Goal: Transaction & Acquisition: Purchase product/service

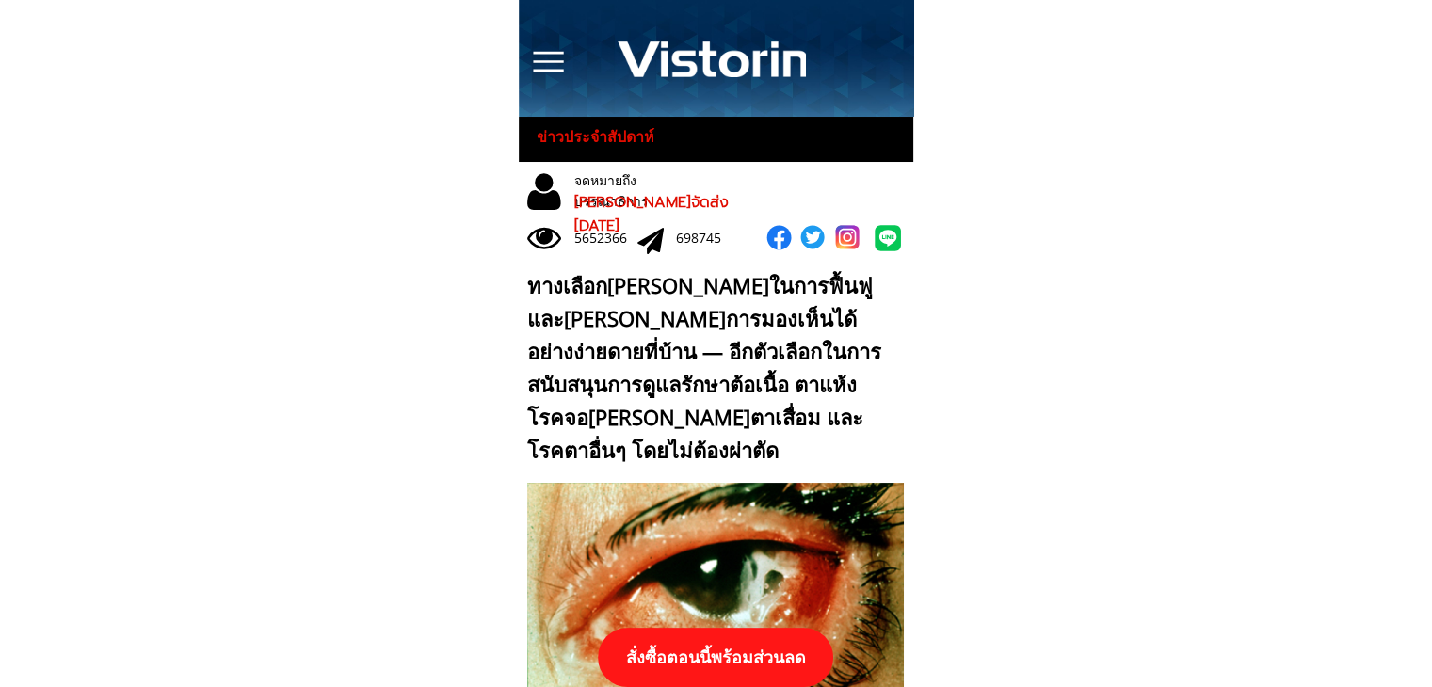
click at [761, 667] on p "สั่งซื้อตอนนี้พร้อมส่วนลด" at bounding box center [715, 657] width 235 height 59
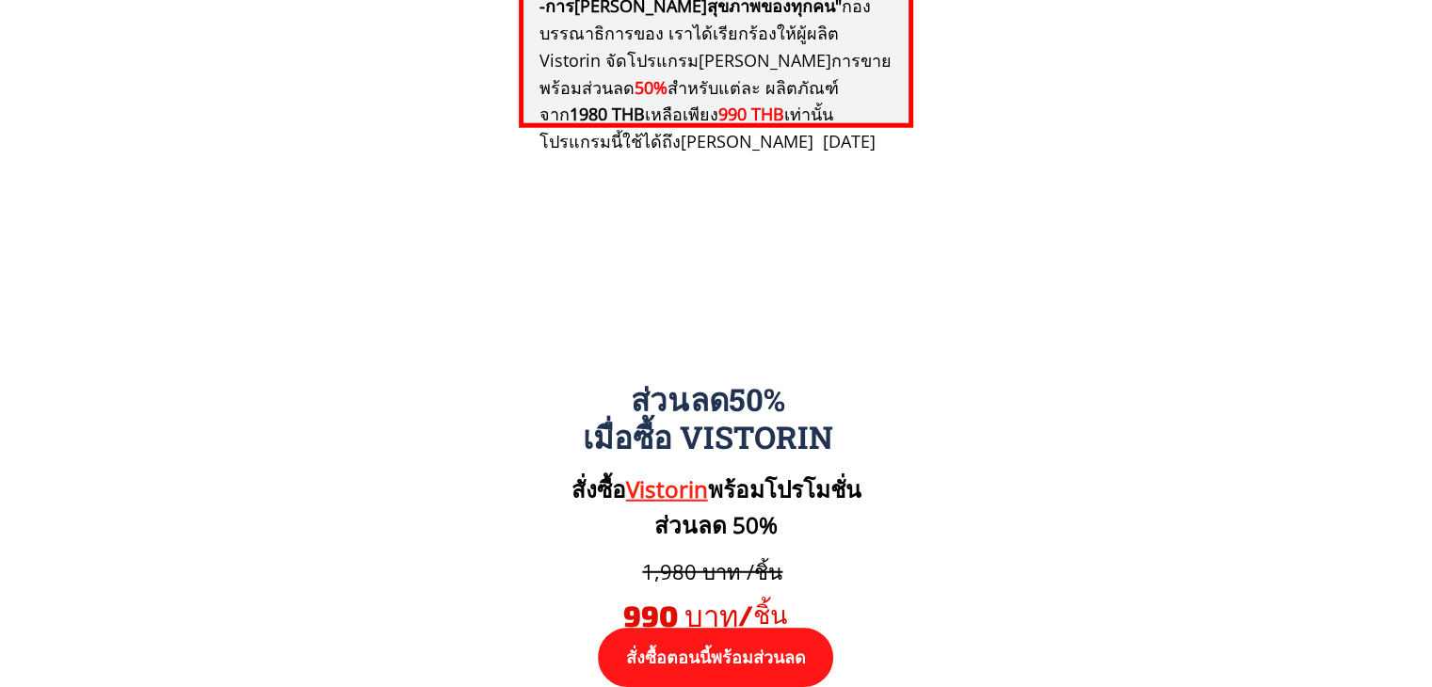
scroll to position [19548, 0]
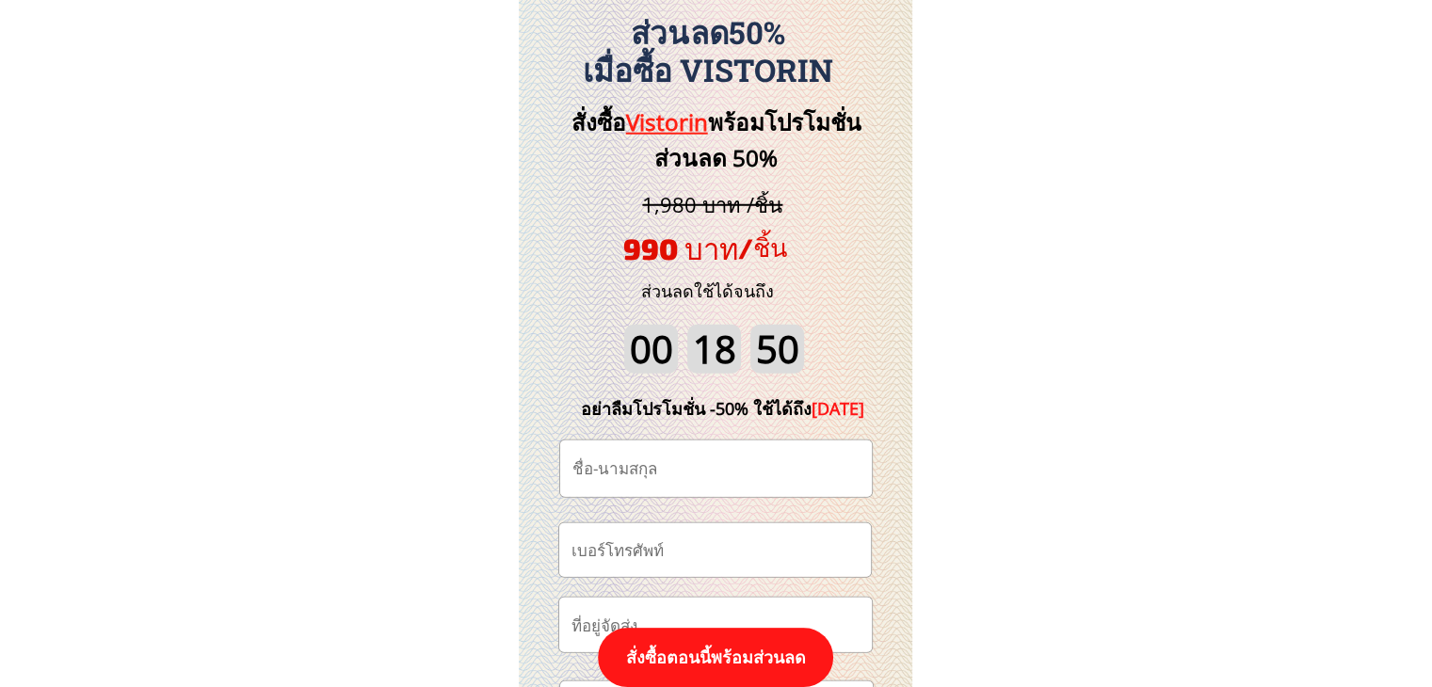
click at [737, 556] on input "tel" at bounding box center [715, 550] width 296 height 54
paste input "0909473812"
type input "0909473812"
click at [732, 464] on input "text" at bounding box center [716, 469] width 296 height 56
paste input "รำพึง ดังก้อง"
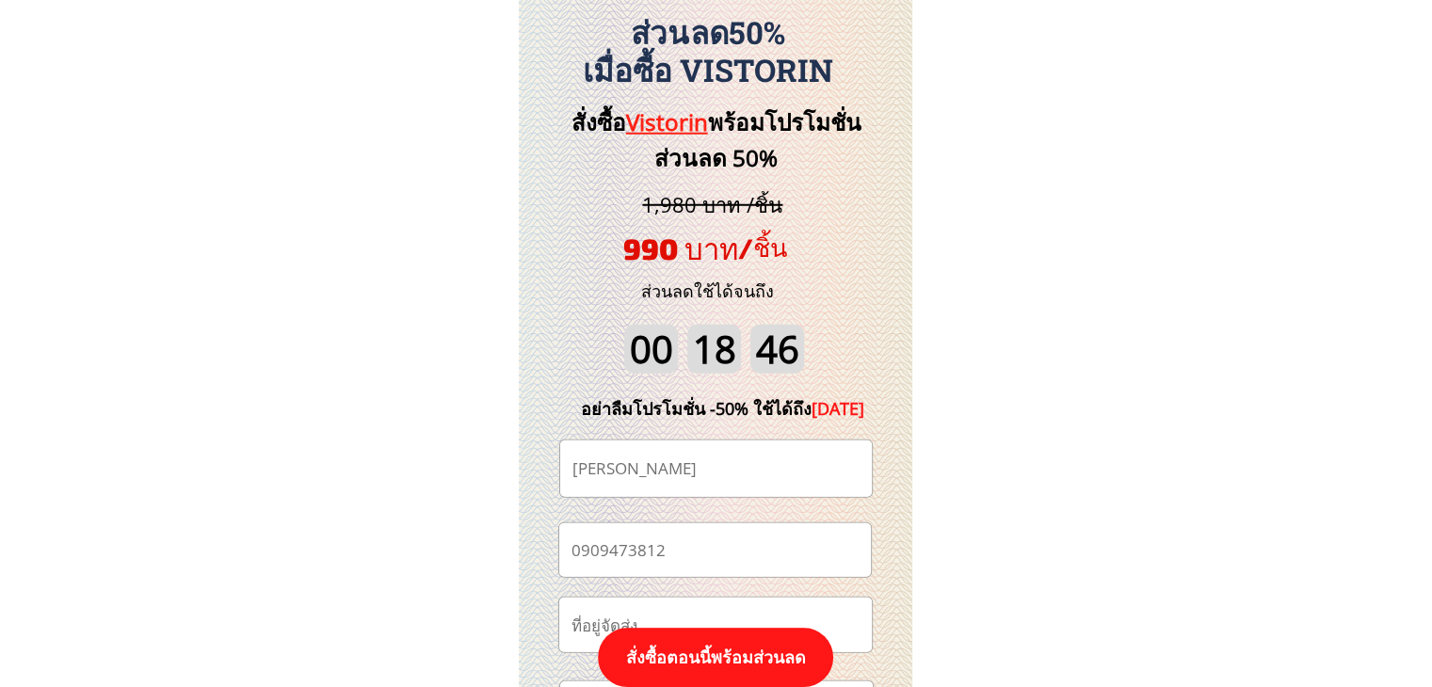
type input "รำพึง ดังก้อง"
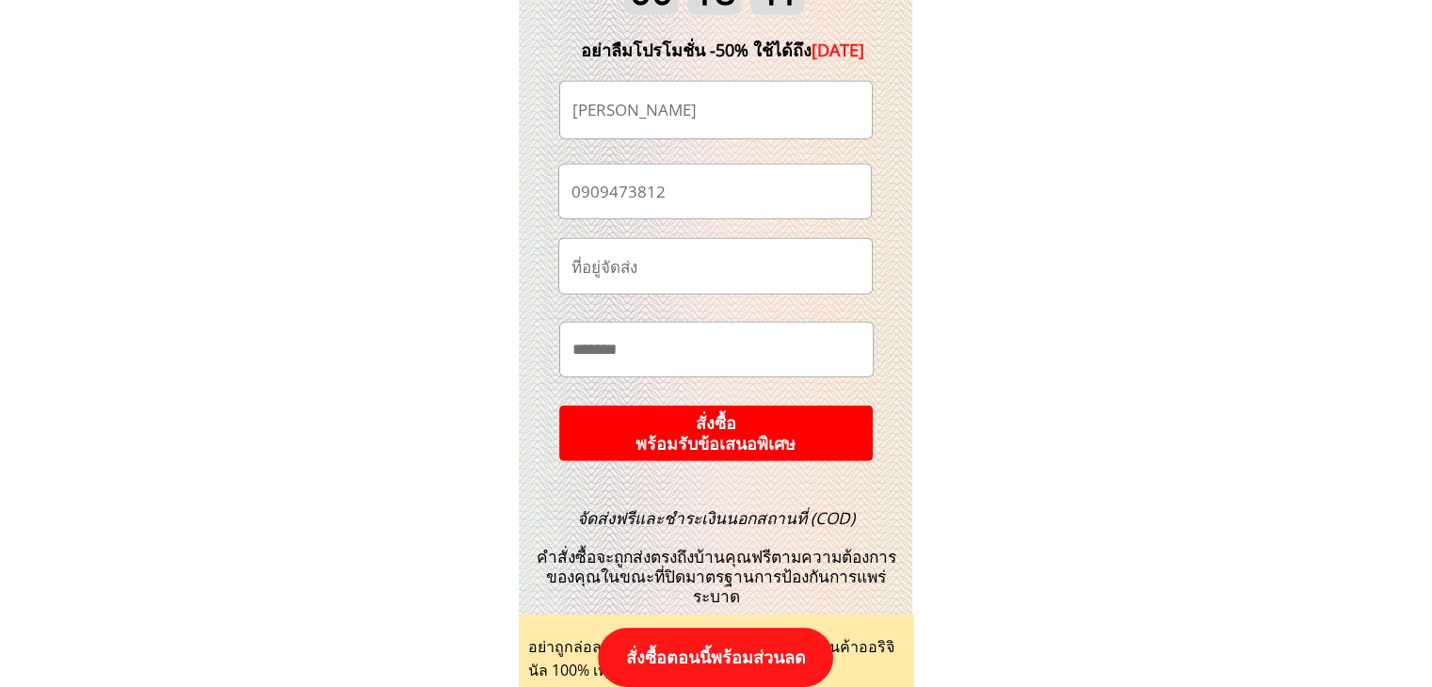
scroll to position [19830, 0]
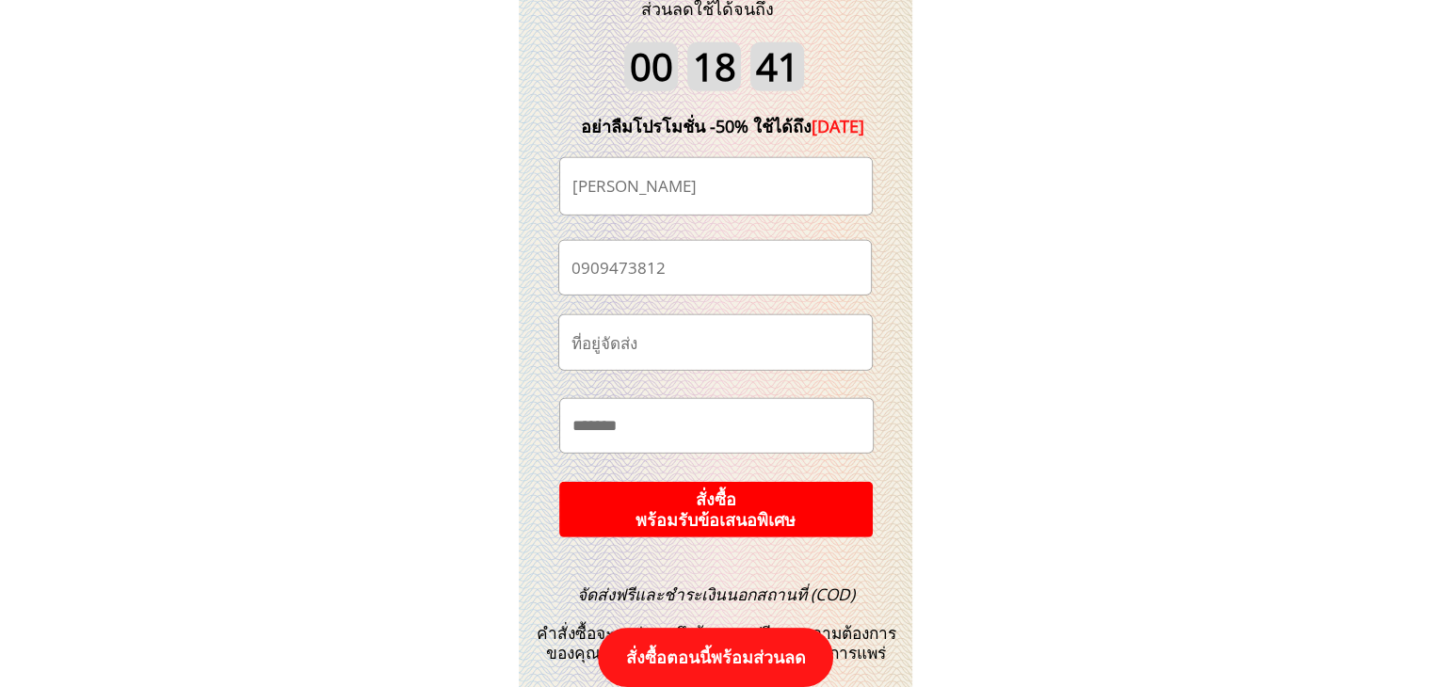
click at [753, 514] on p "สั่งซื้อ พร้อมรับข้อเสนอพิเศษ" at bounding box center [715, 510] width 316 height 56
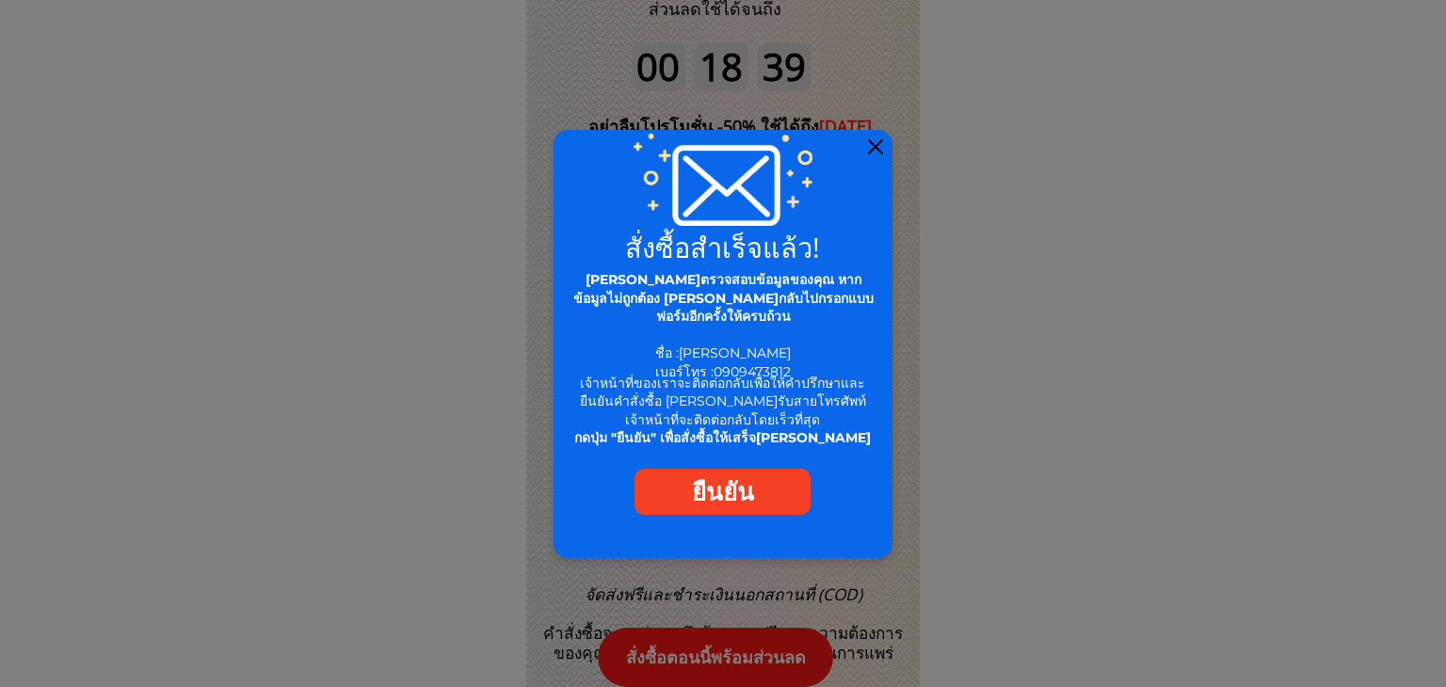
click at [875, 140] on div at bounding box center [875, 146] width 15 height 15
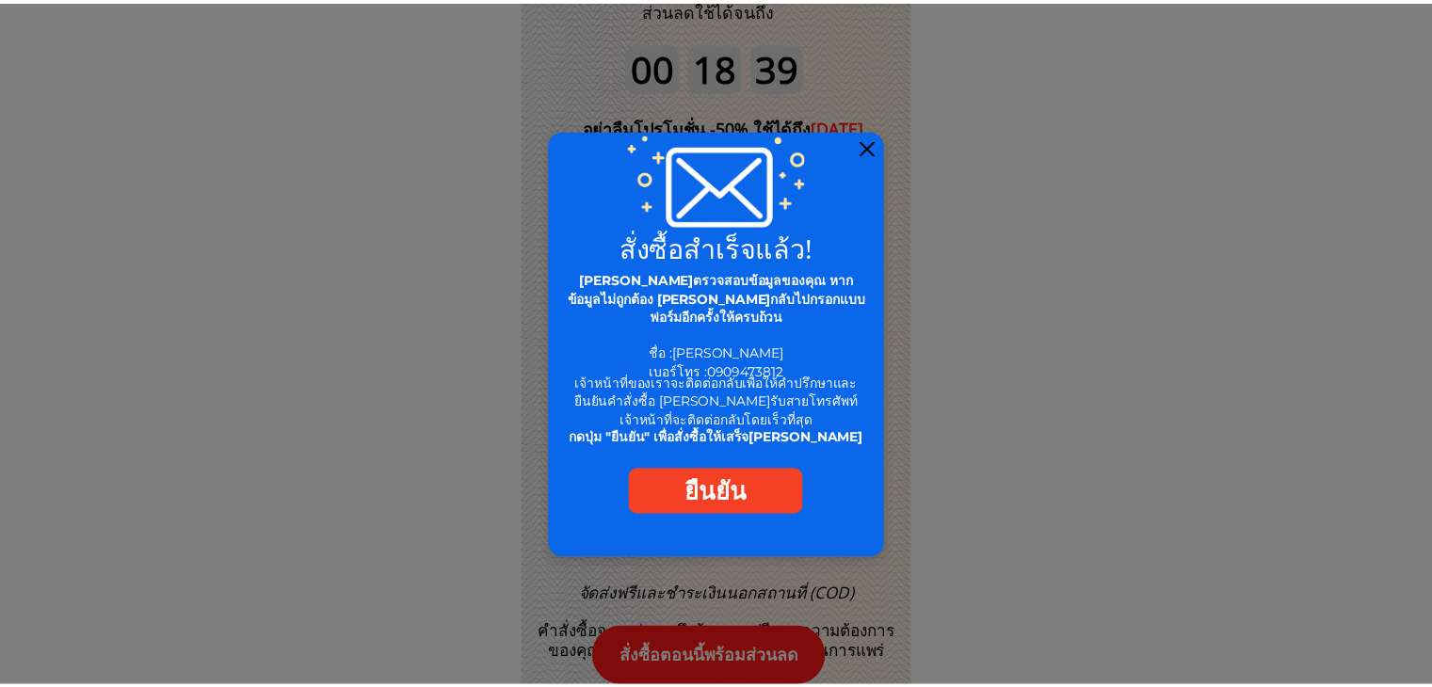
scroll to position [19830, 0]
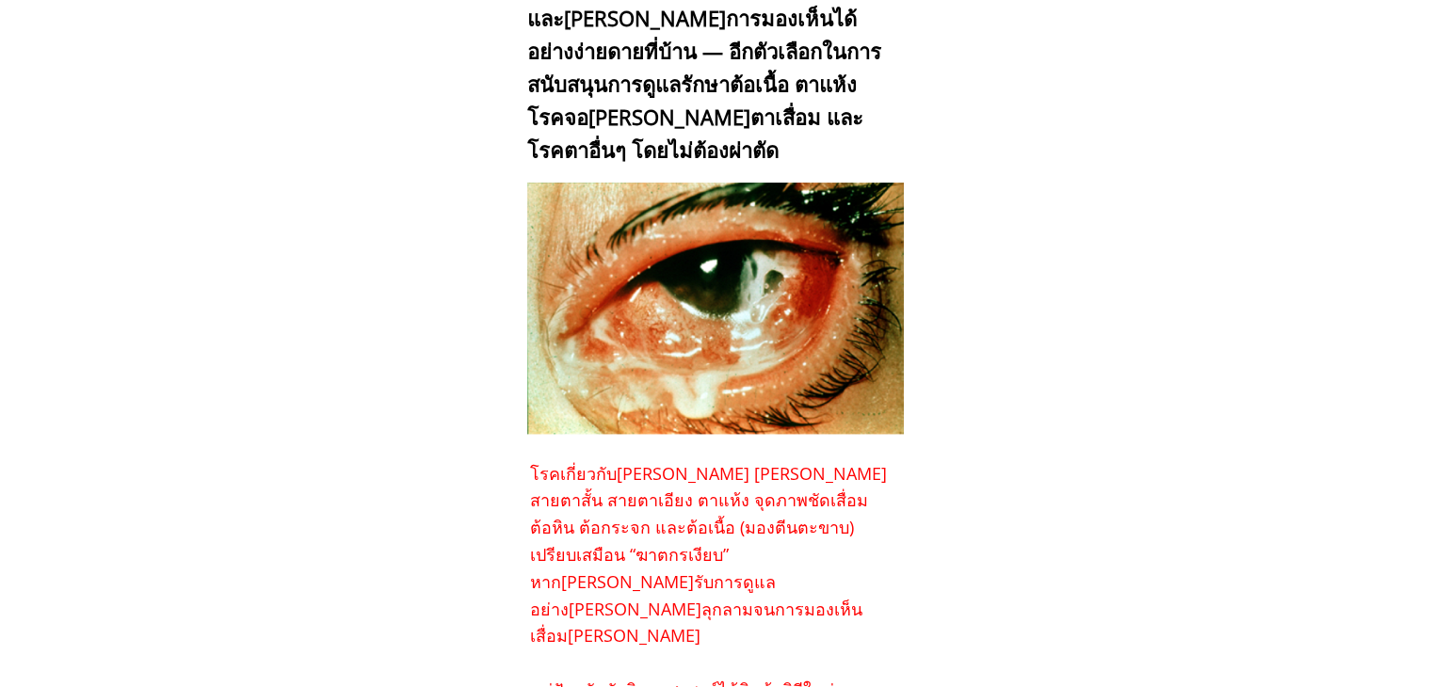
scroll to position [471, 0]
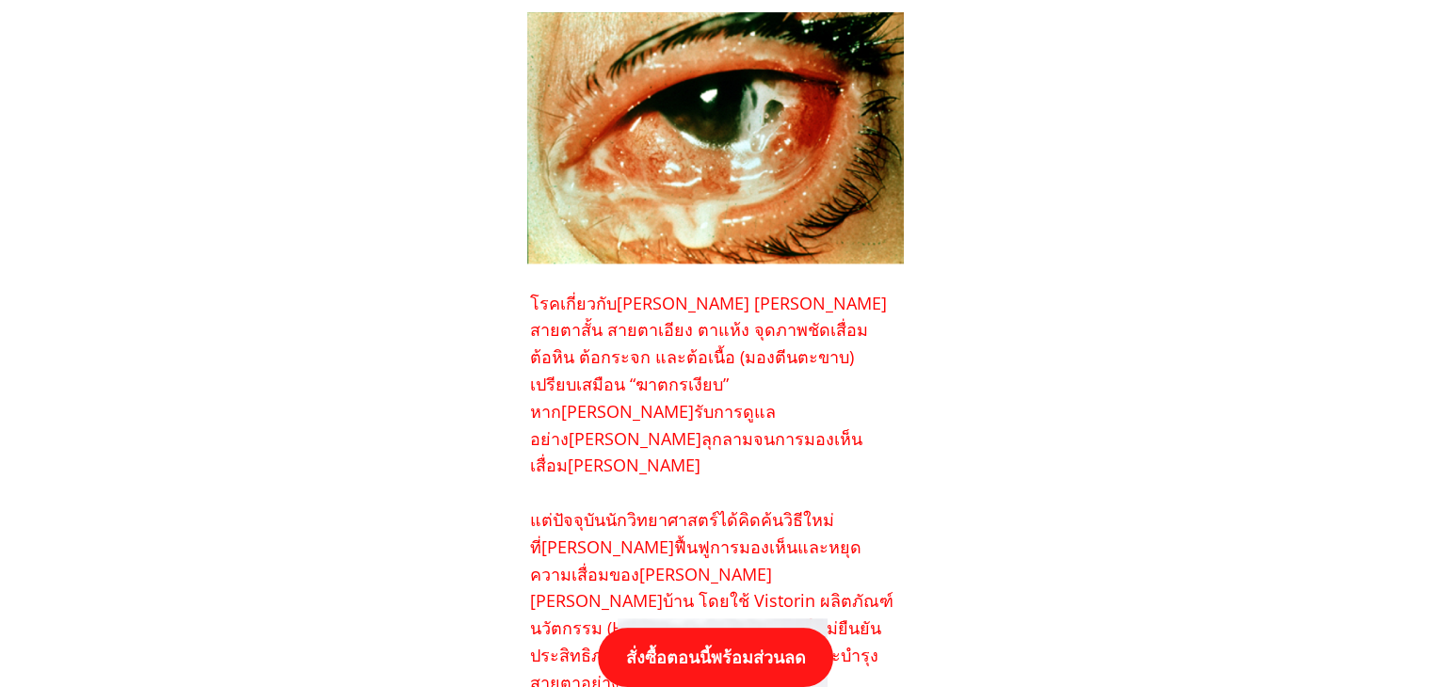
click at [761, 658] on p "สั่งซื้อตอนนี้พร้อมส่วนลด" at bounding box center [715, 657] width 235 height 59
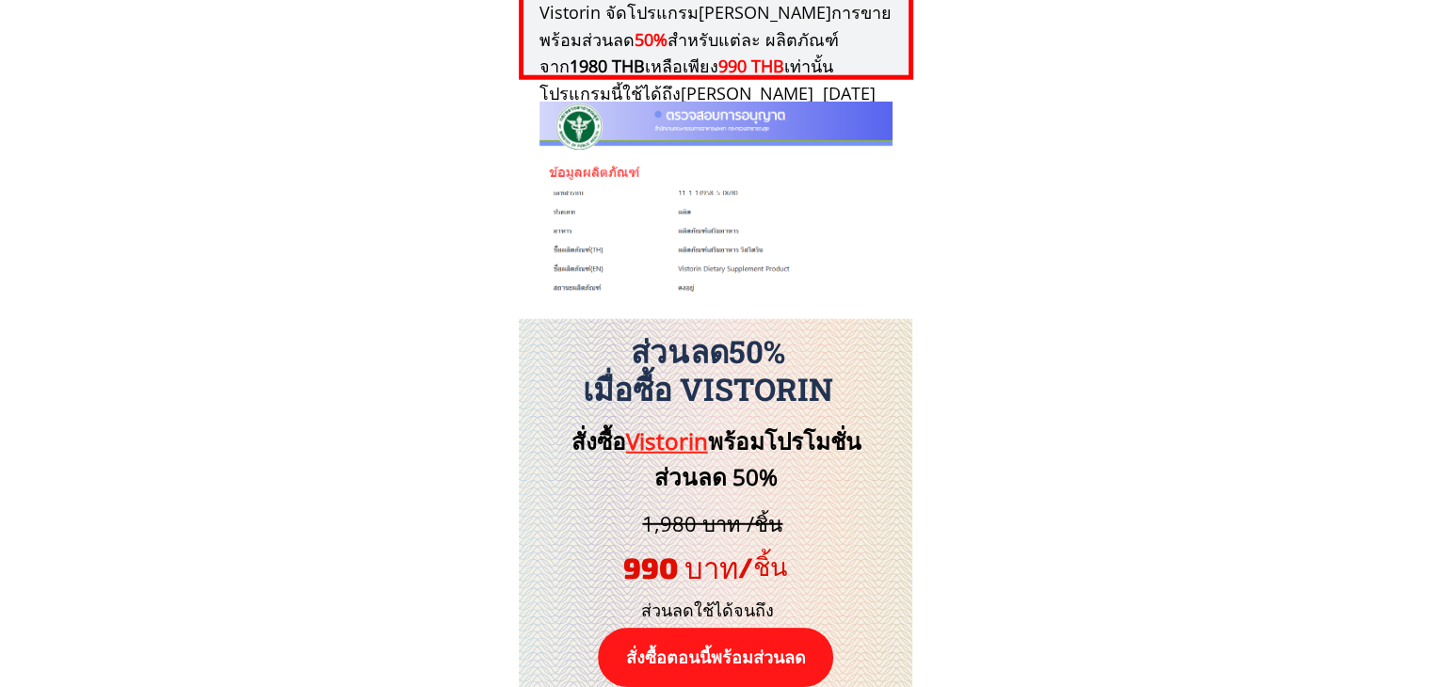
scroll to position [19548, 0]
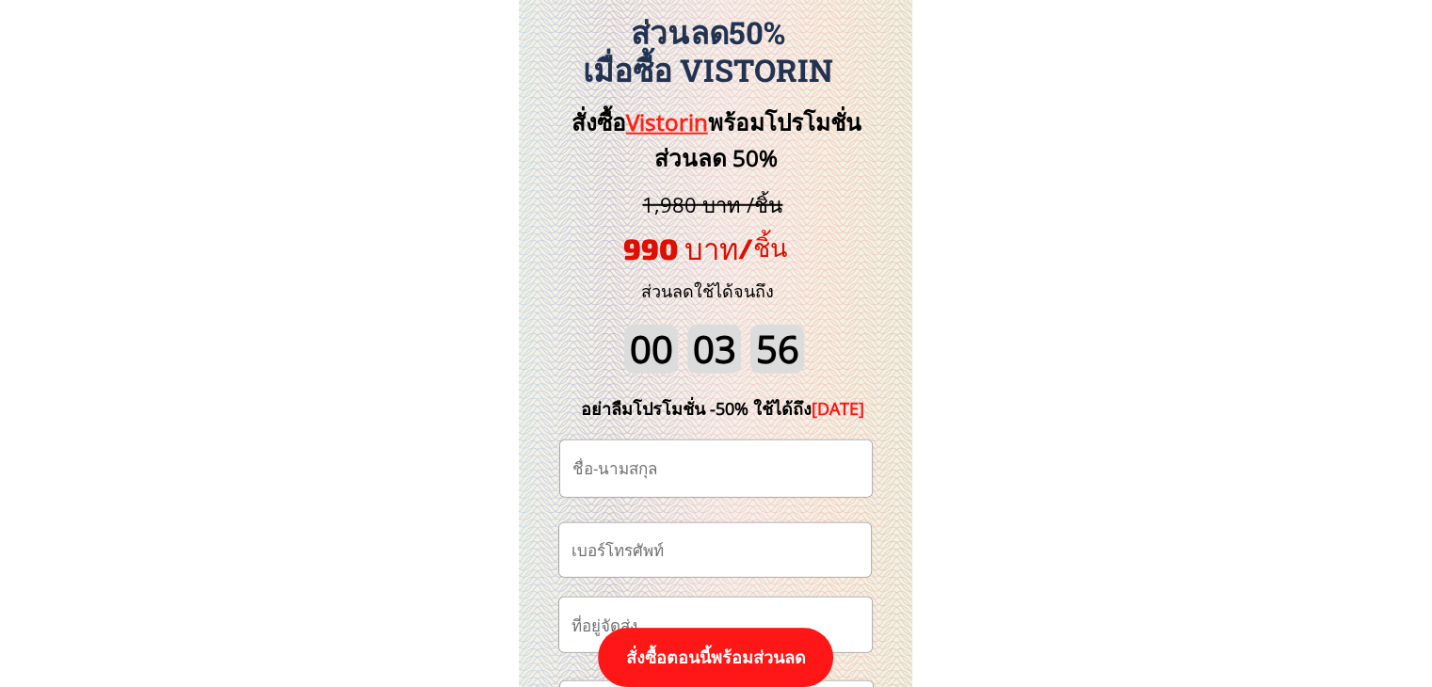
click at [665, 560] on input "tel" at bounding box center [715, 550] width 296 height 54
paste input "0987128165"
type input "0987128165"
click at [699, 465] on input "text" at bounding box center [716, 469] width 296 height 56
paste input "សា រឺយ"
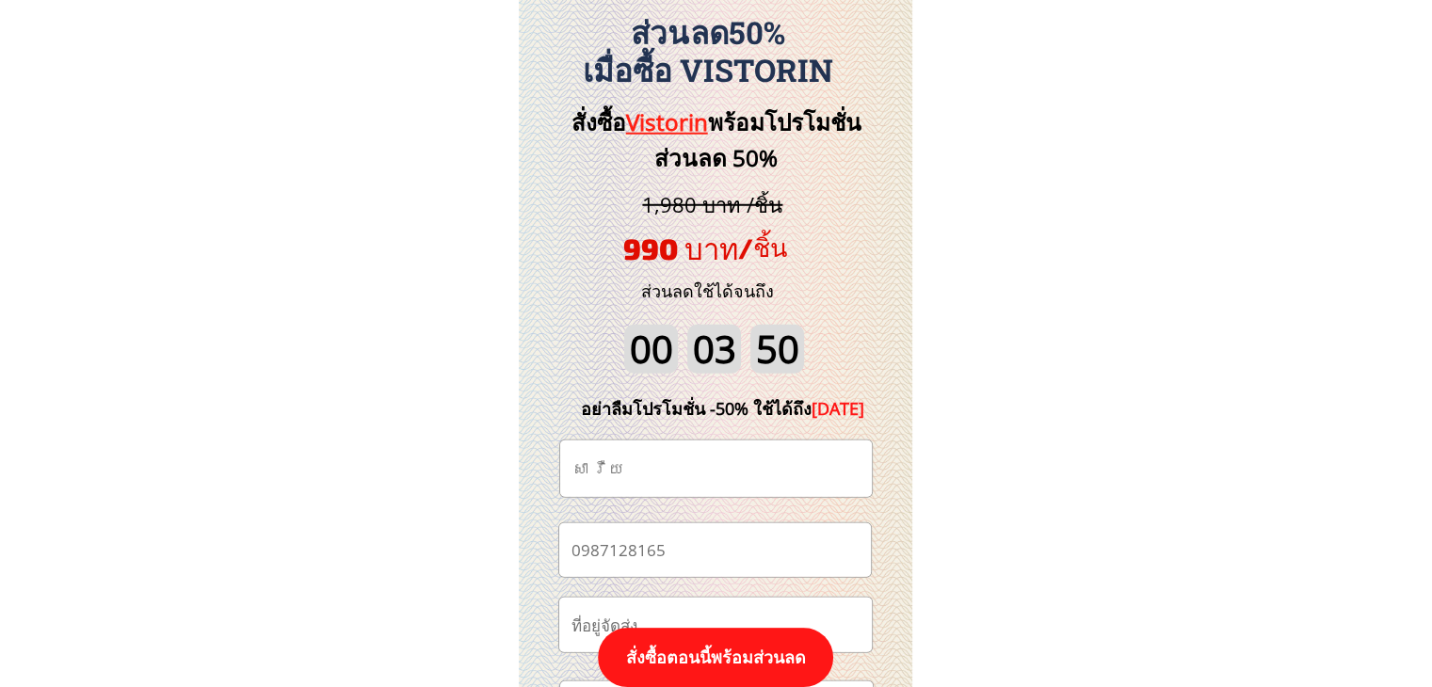
type input "សា រឺយ"
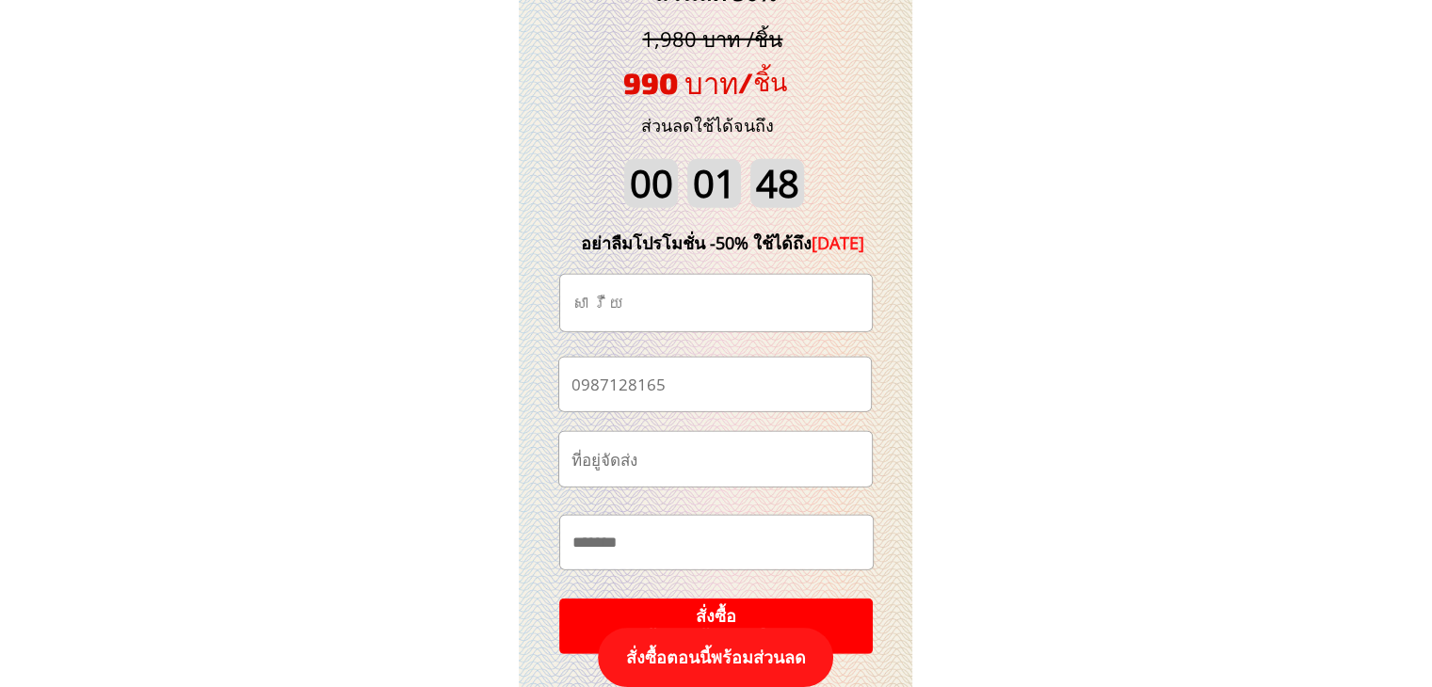
scroll to position [19736, 0]
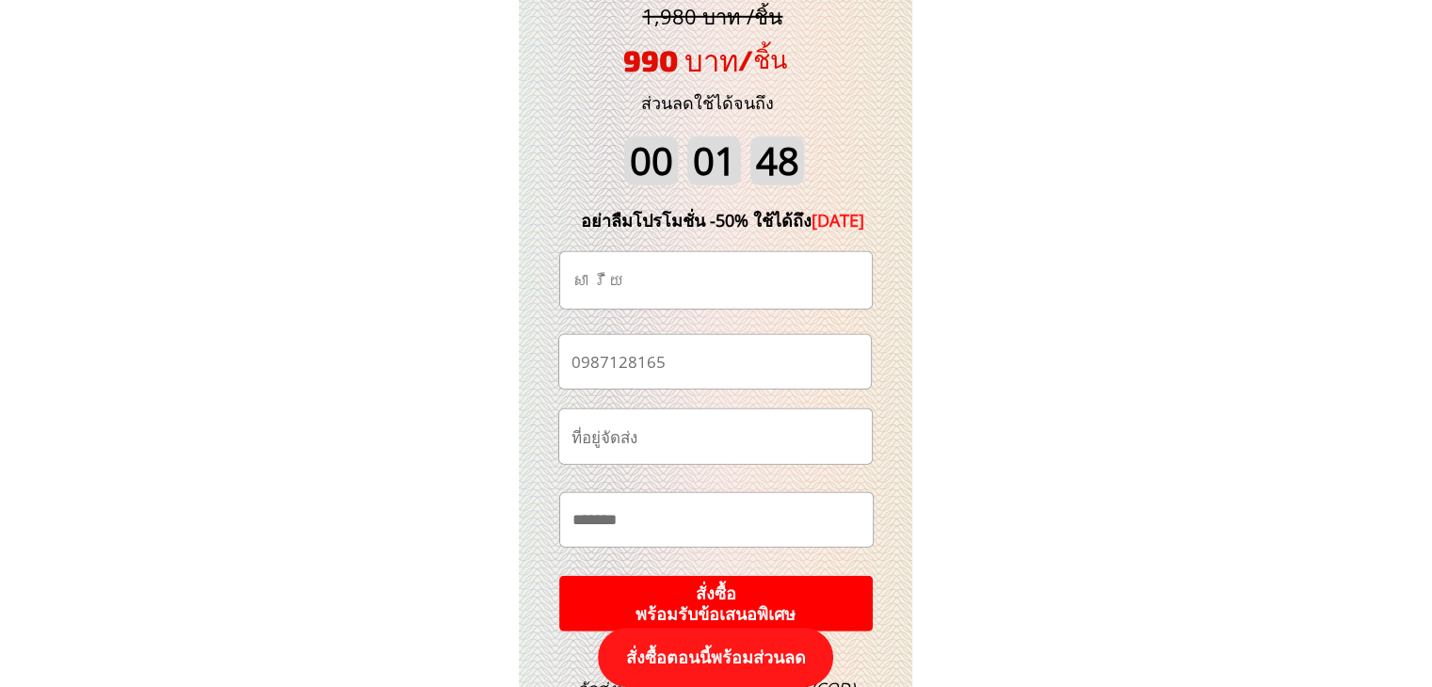
click at [720, 434] on input "text" at bounding box center [715, 436] width 297 height 55
paste input "ม.10 ต.ทรายขาว อ.สอยดาว จ.จันทบุรี 22180"
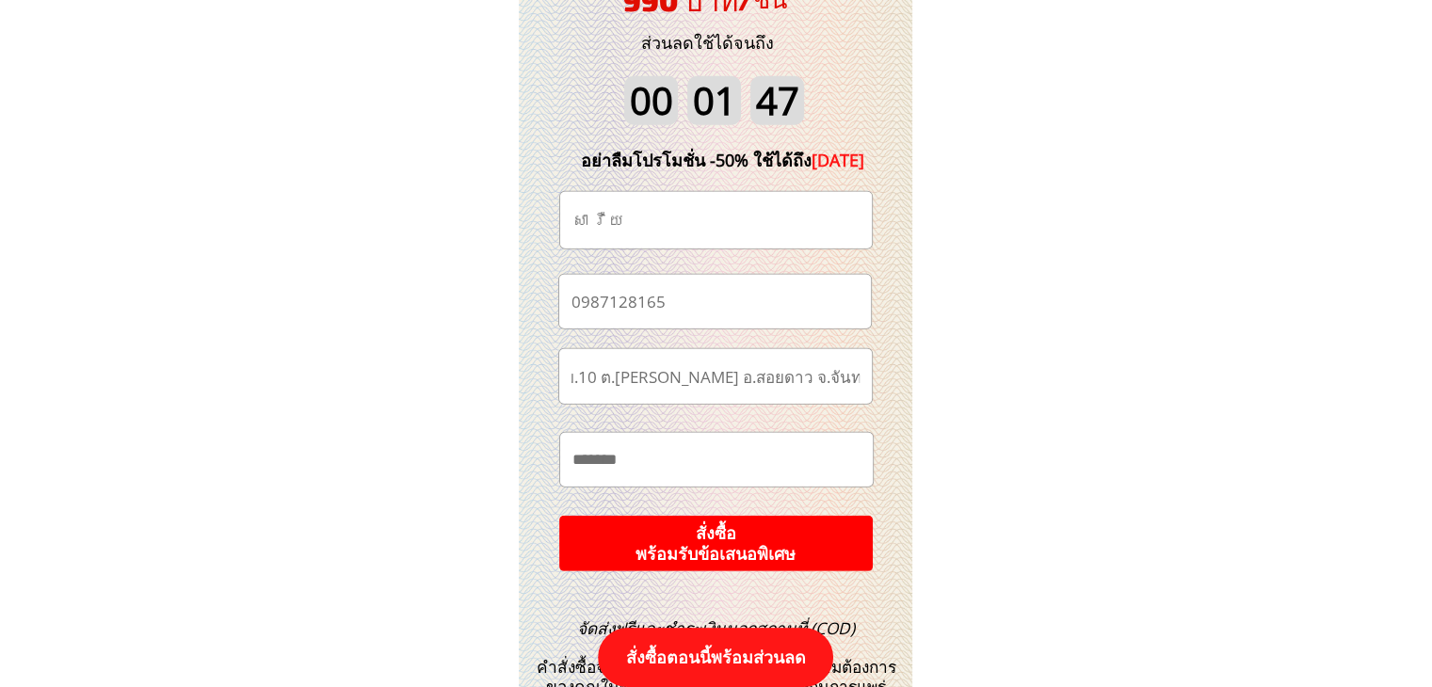
scroll to position [19830, 0]
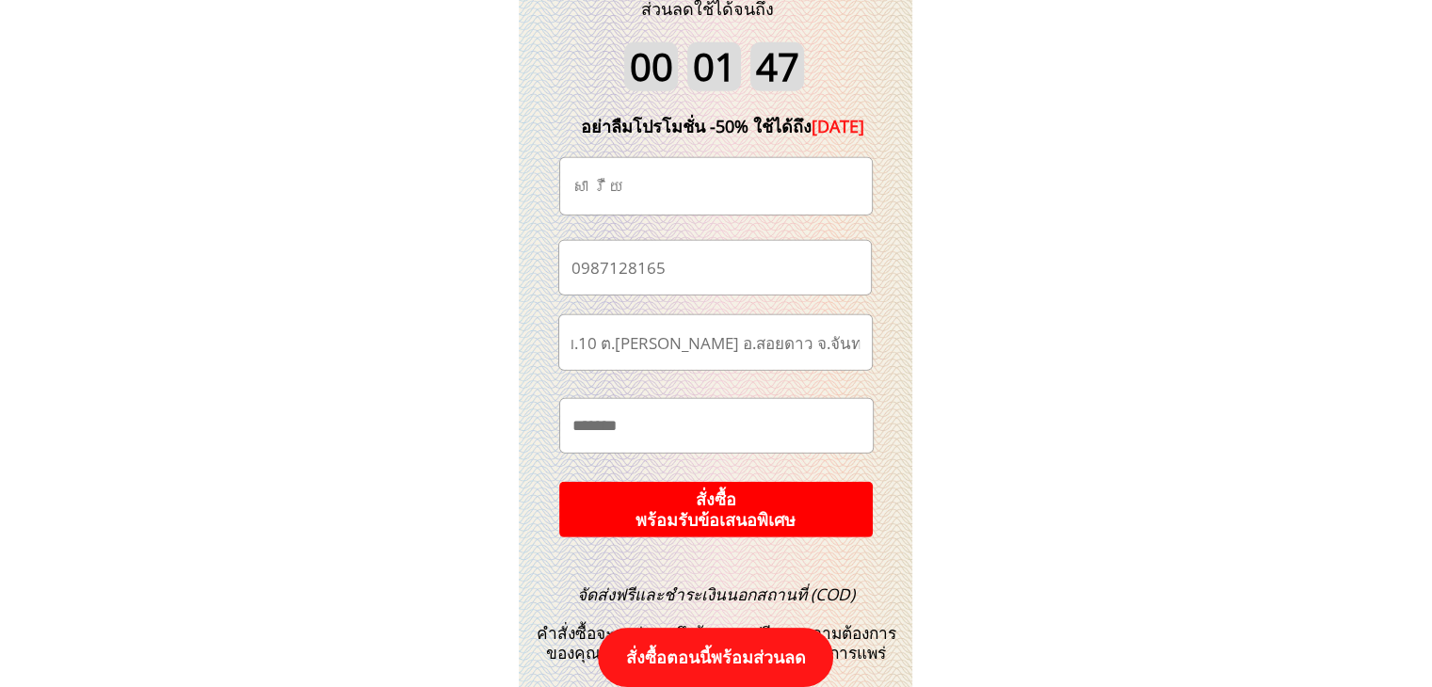
type input "ม.10 ต.ทรายขาว อ.สอยดาว จ.จันทบุรี 22180"
click at [828, 498] on p "สั่งซื้อ พร้อมรับข้อเสนอพิเศษ" at bounding box center [715, 510] width 317 height 56
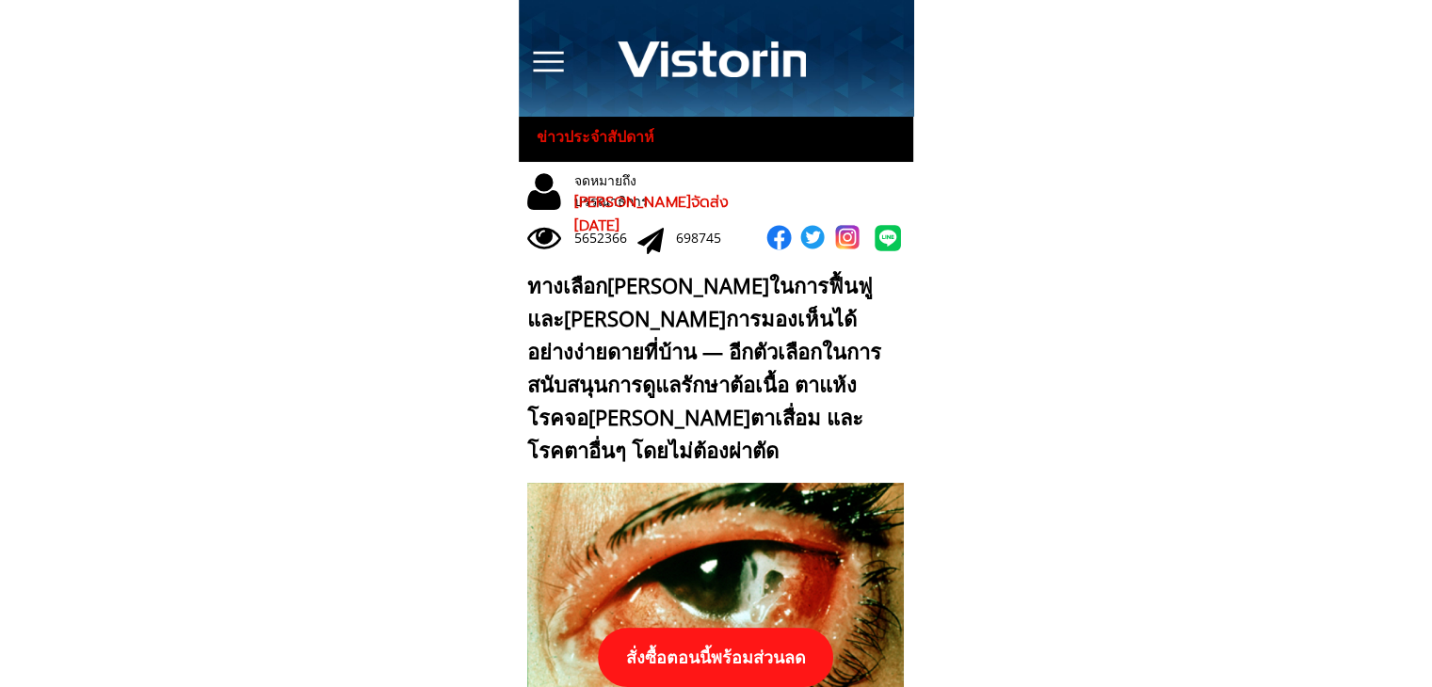
click at [689, 653] on p "สั่งซื้อตอนนี้พร้อมส่วนลด" at bounding box center [715, 657] width 235 height 59
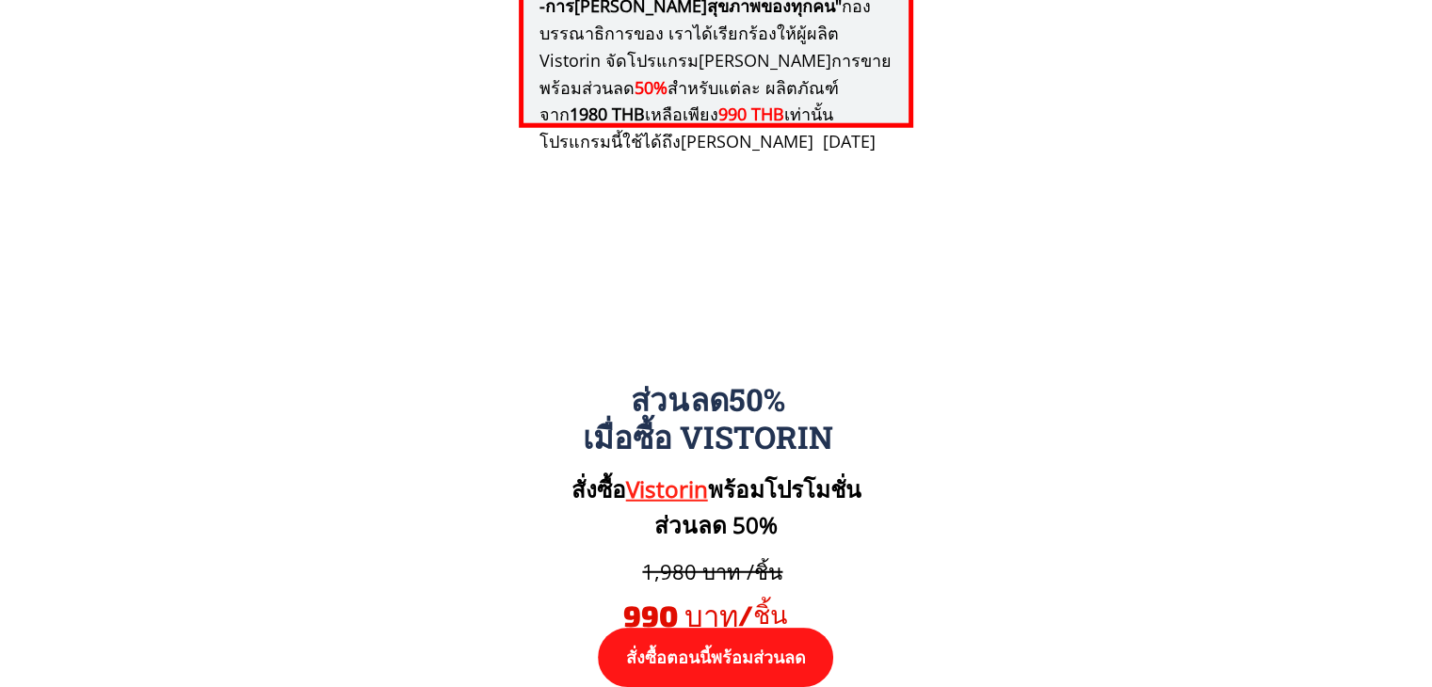
scroll to position [19548, 0]
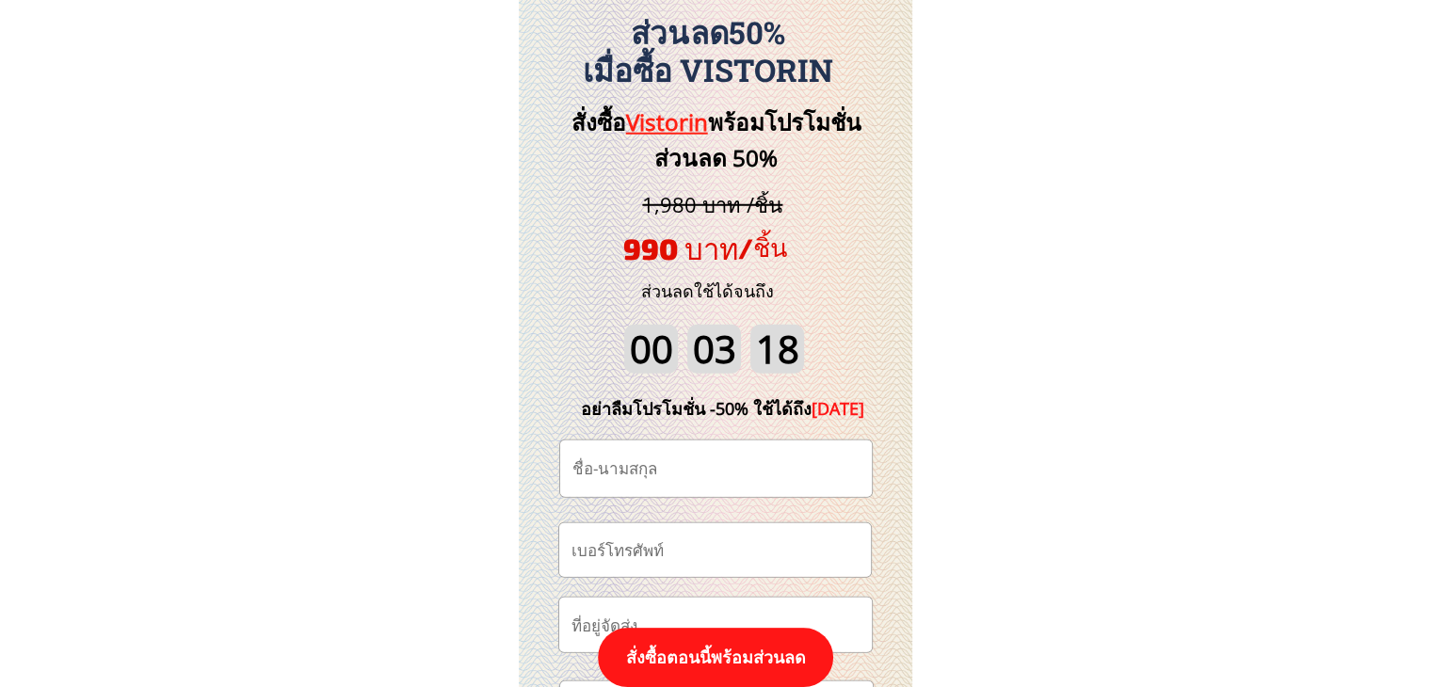
click at [719, 551] on input "tel" at bounding box center [715, 550] width 296 height 54
paste input "0615924918"
type input "0615924918"
click at [722, 470] on input "text" at bounding box center [716, 469] width 296 height 56
paste input "บุญเพ็ญ งิวงาม"
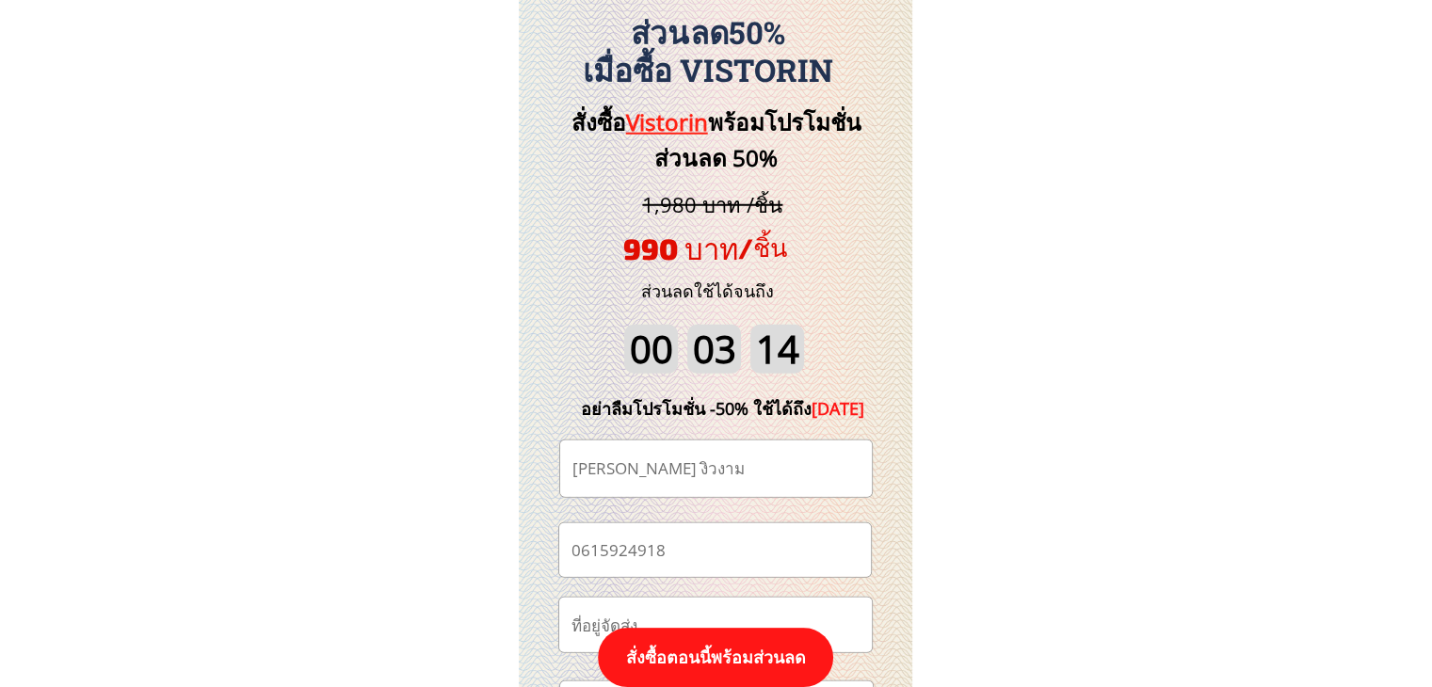
type input "บุญเพ็ญ งิวงาม"
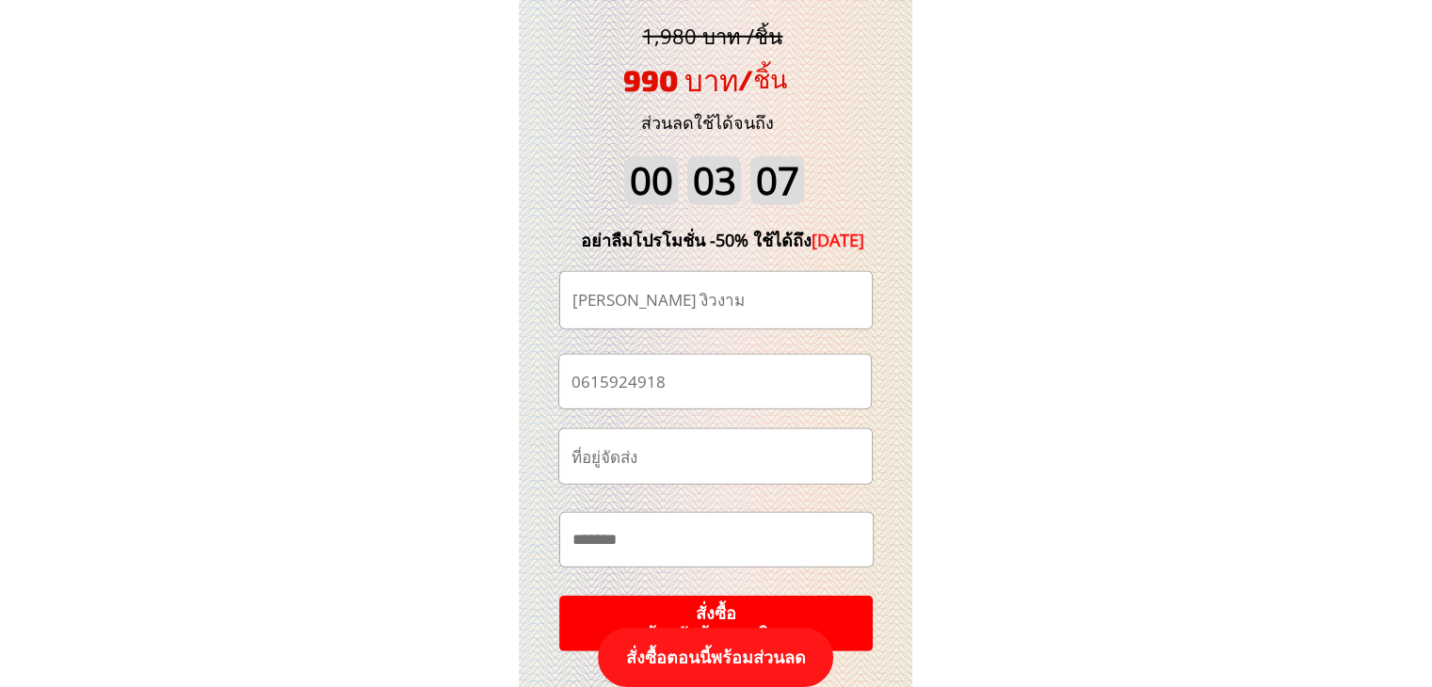
scroll to position [19830, 0]
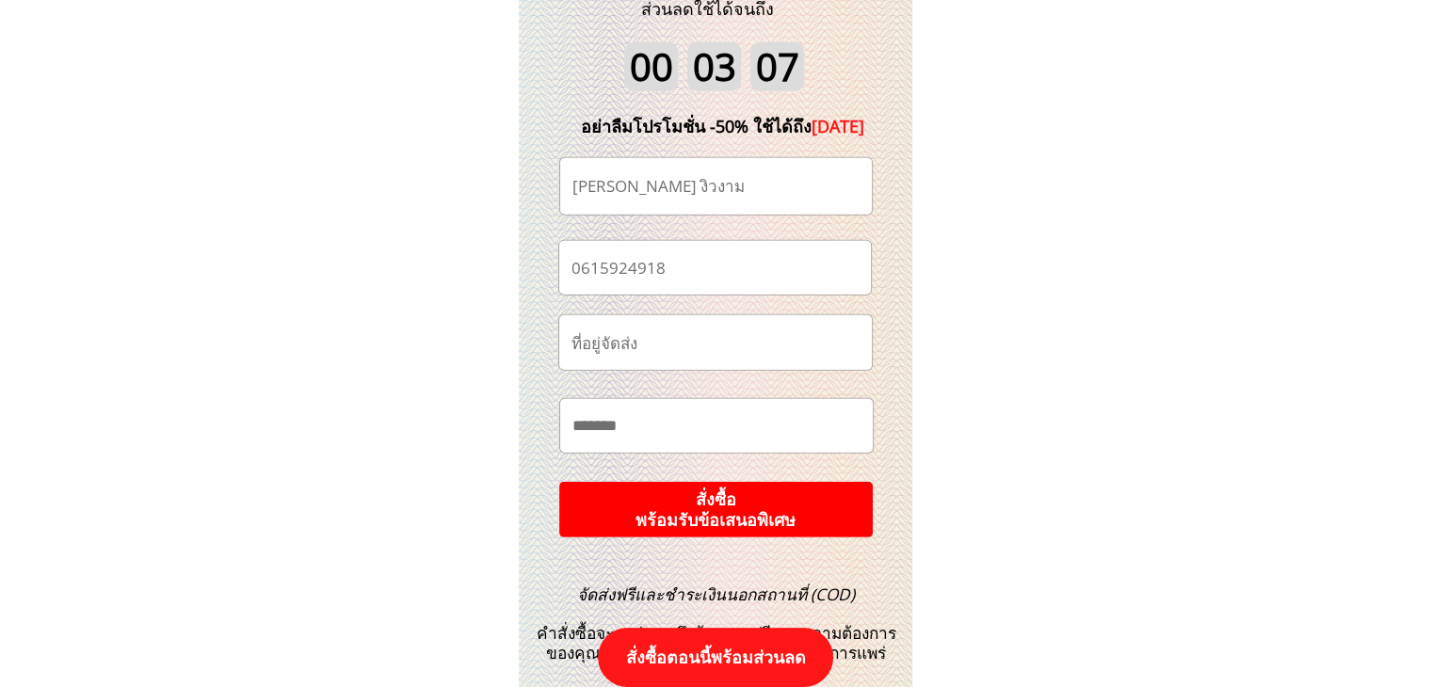
click at [720, 428] on input "text" at bounding box center [716, 426] width 297 height 54
paste input "********"
paste input "**********"
click at [824, 431] on input "**********" at bounding box center [717, 426] width 298 height 55
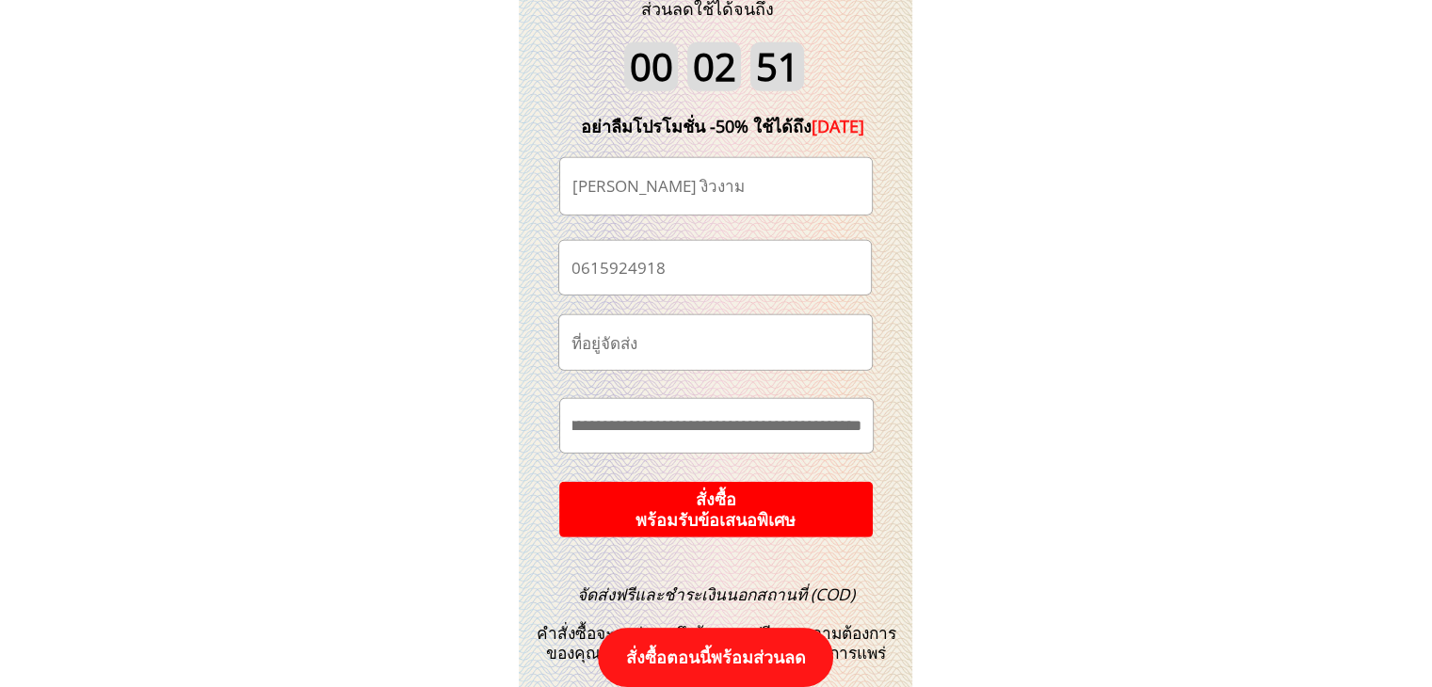
scroll to position [0, 47]
paste input "**********"
click at [846, 430] on input "**********" at bounding box center [717, 426] width 298 height 55
paste input "**********"
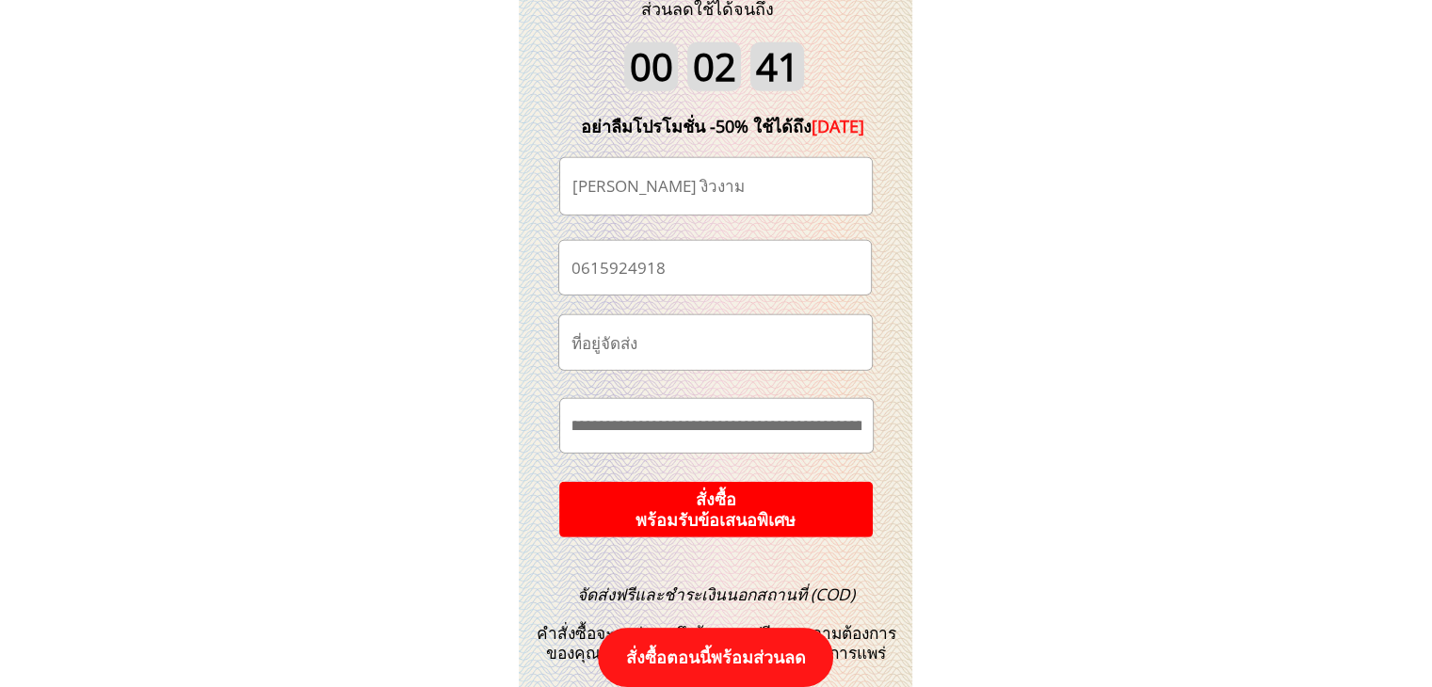
scroll to position [0, 303]
type input "**********"
click at [825, 513] on p "สั่งซื้อ พร้อมรับข้อเสนอพิเศษ" at bounding box center [715, 510] width 314 height 56
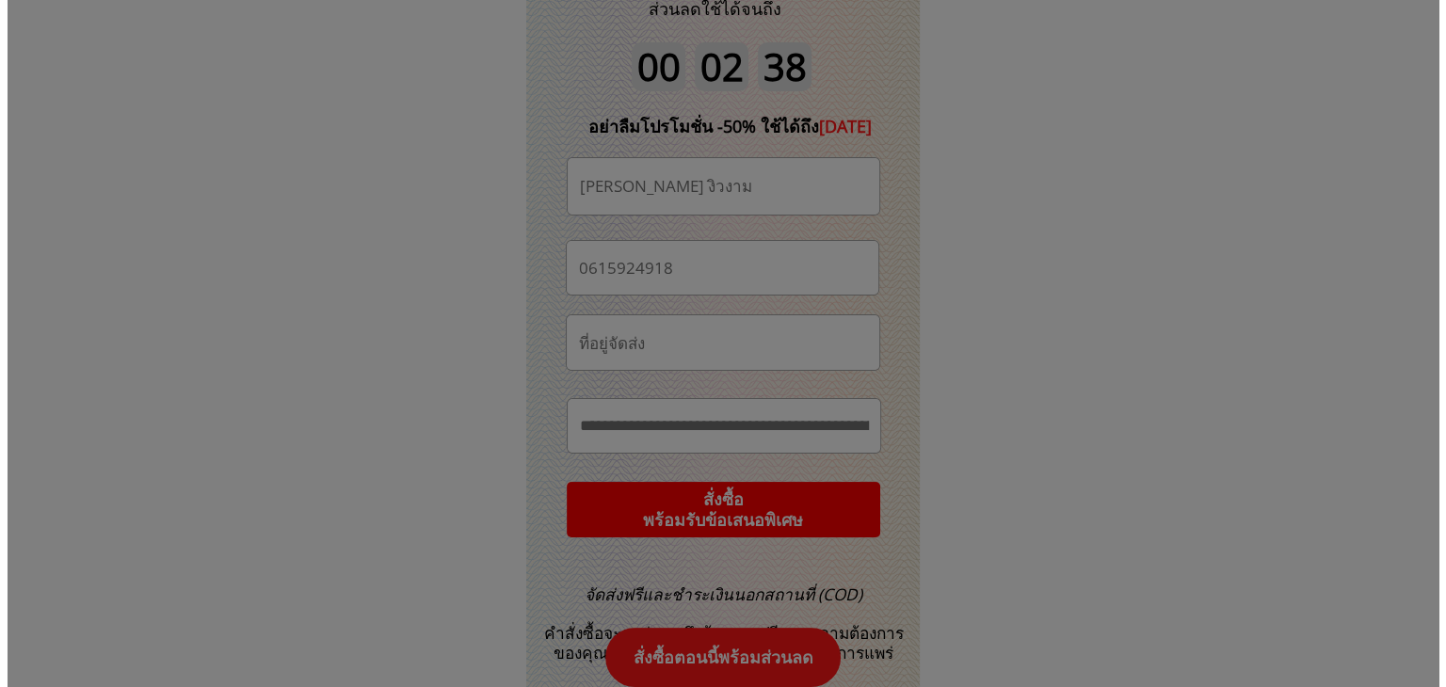
scroll to position [0, 0]
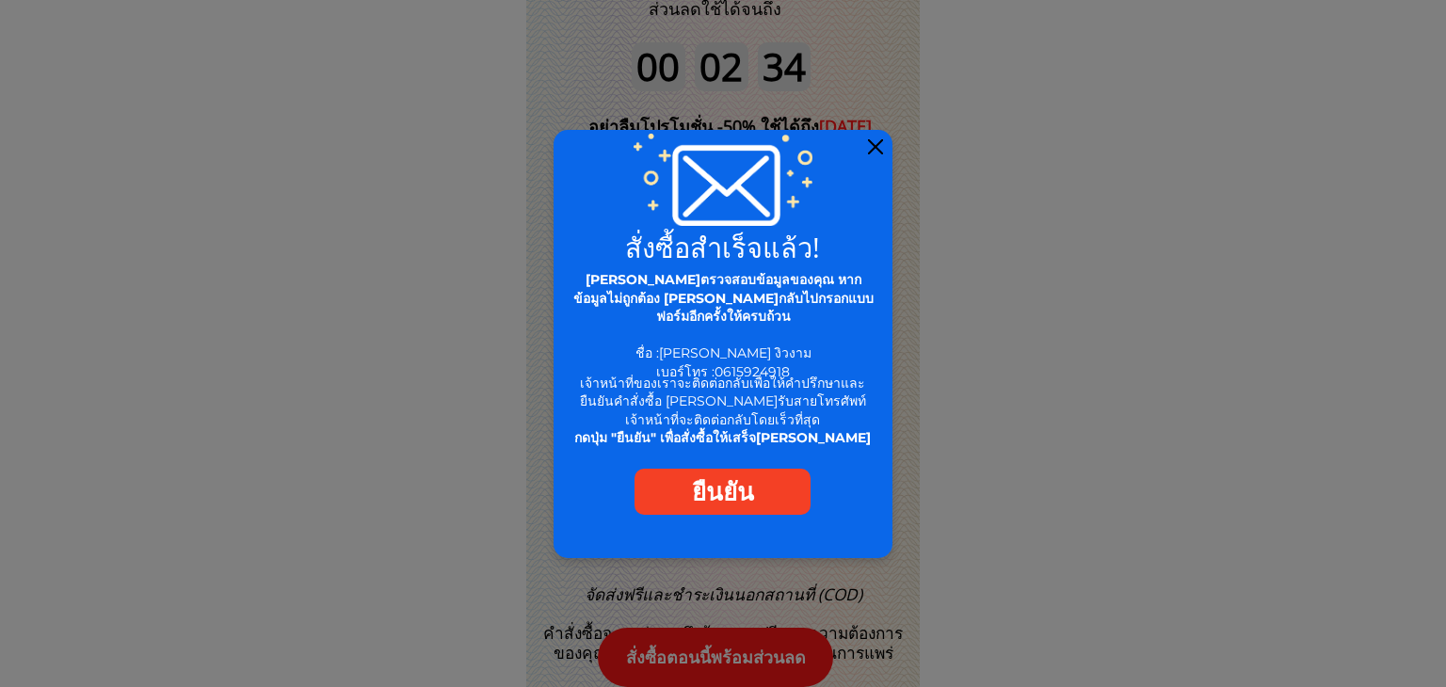
click at [873, 144] on div at bounding box center [875, 146] width 15 height 15
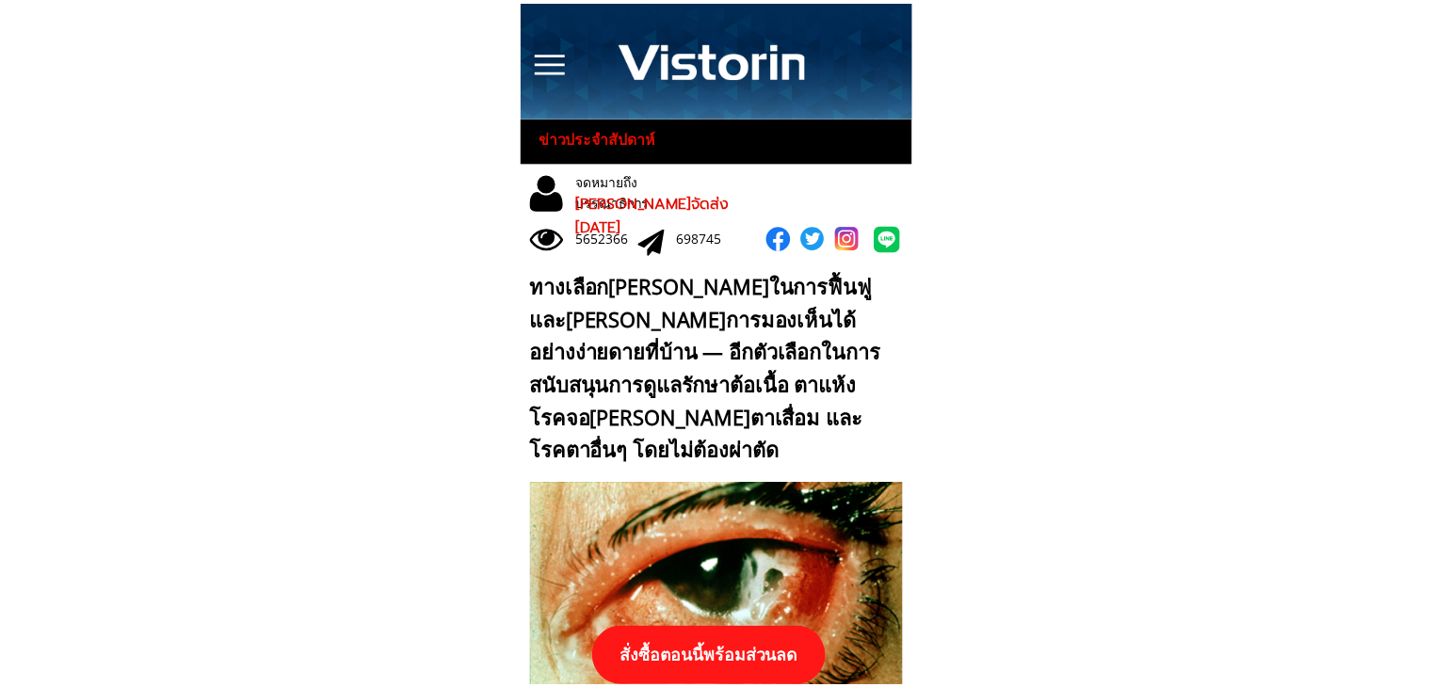
scroll to position [19830, 0]
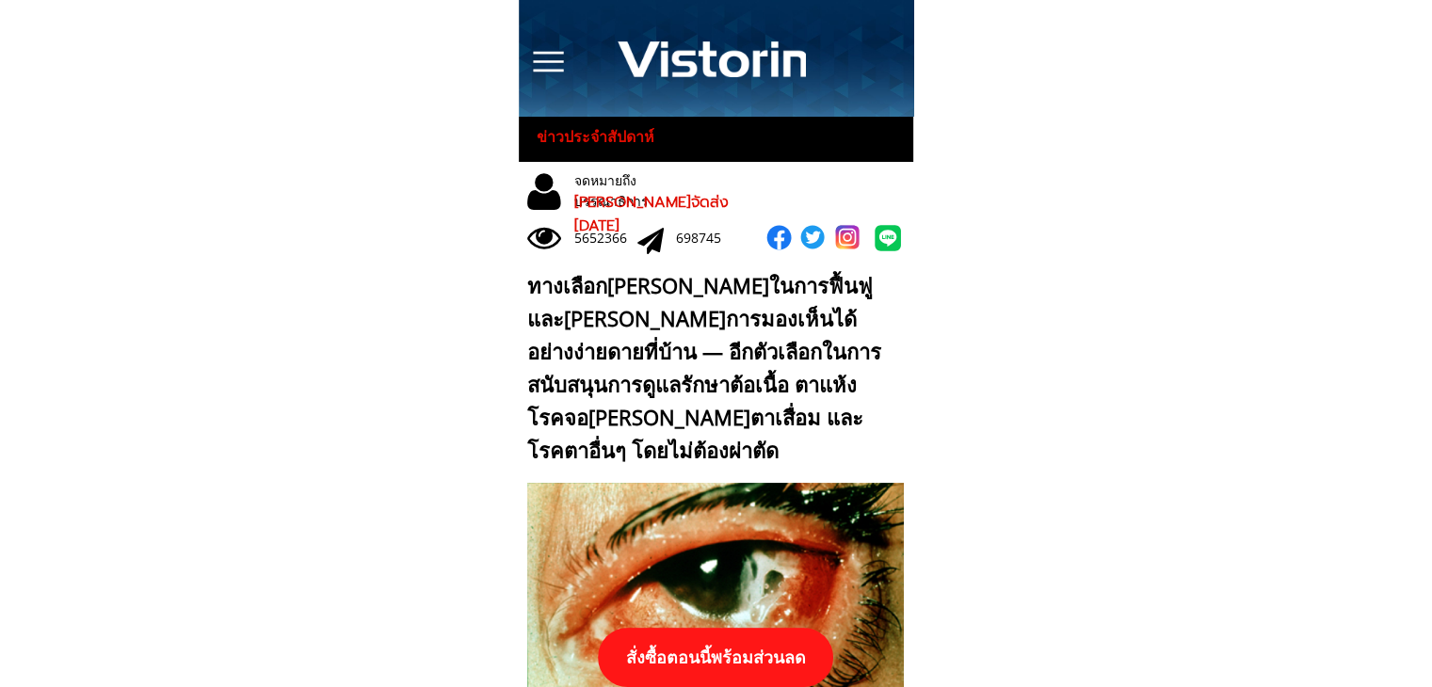
click at [712, 662] on p "สั่งซื้อตอนนี้พร้อมส่วนลด" at bounding box center [715, 657] width 235 height 59
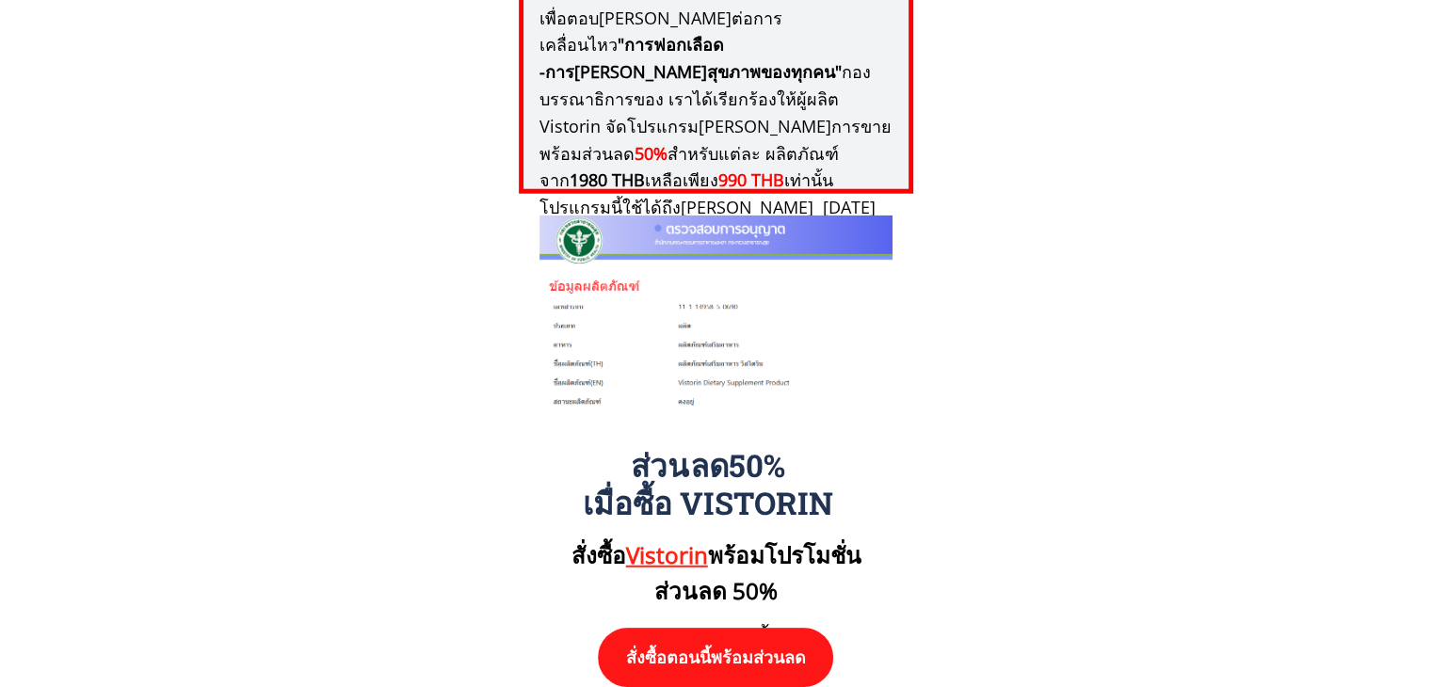
scroll to position [19548, 0]
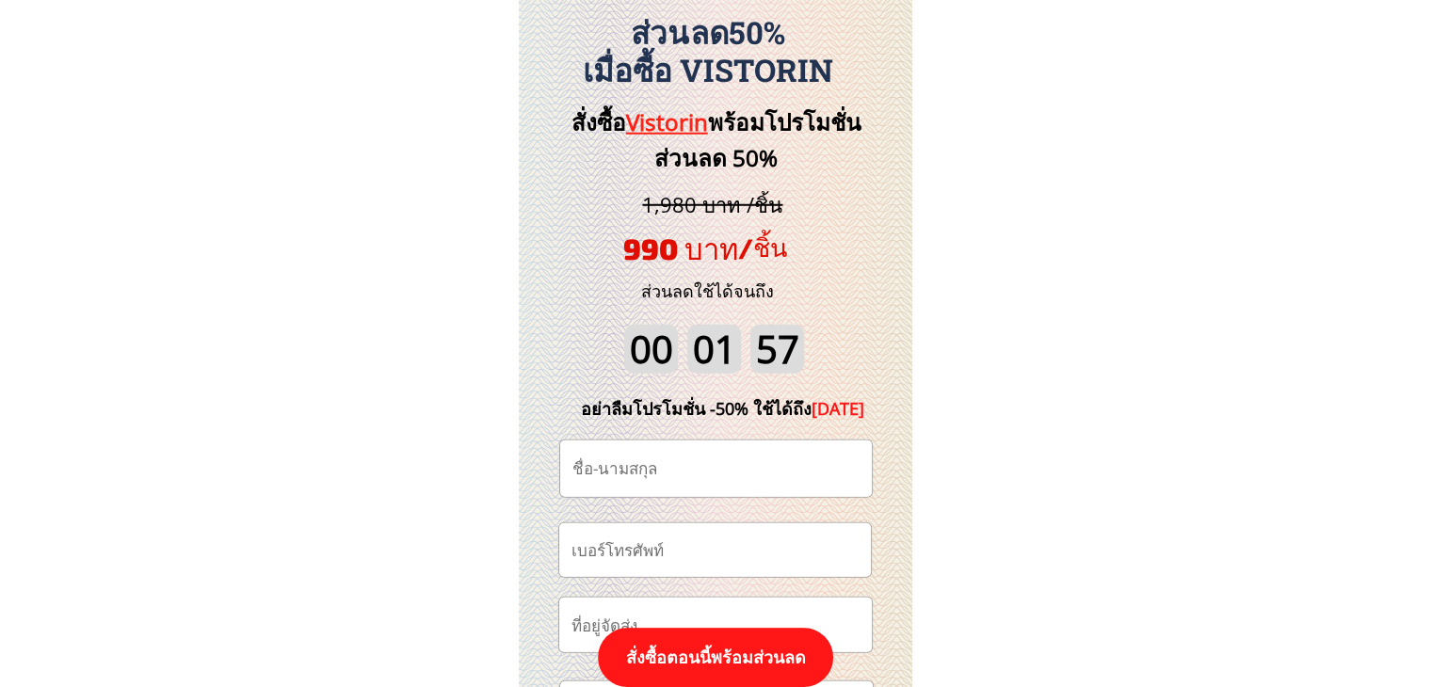
click at [683, 539] on input "tel" at bounding box center [715, 550] width 296 height 54
paste input "061-845-5092"
click at [638, 554] on input "061-845-5092" at bounding box center [715, 550] width 296 height 54
click at [606, 554] on input "061-8455092" at bounding box center [715, 550] width 296 height 54
type input "0618455092"
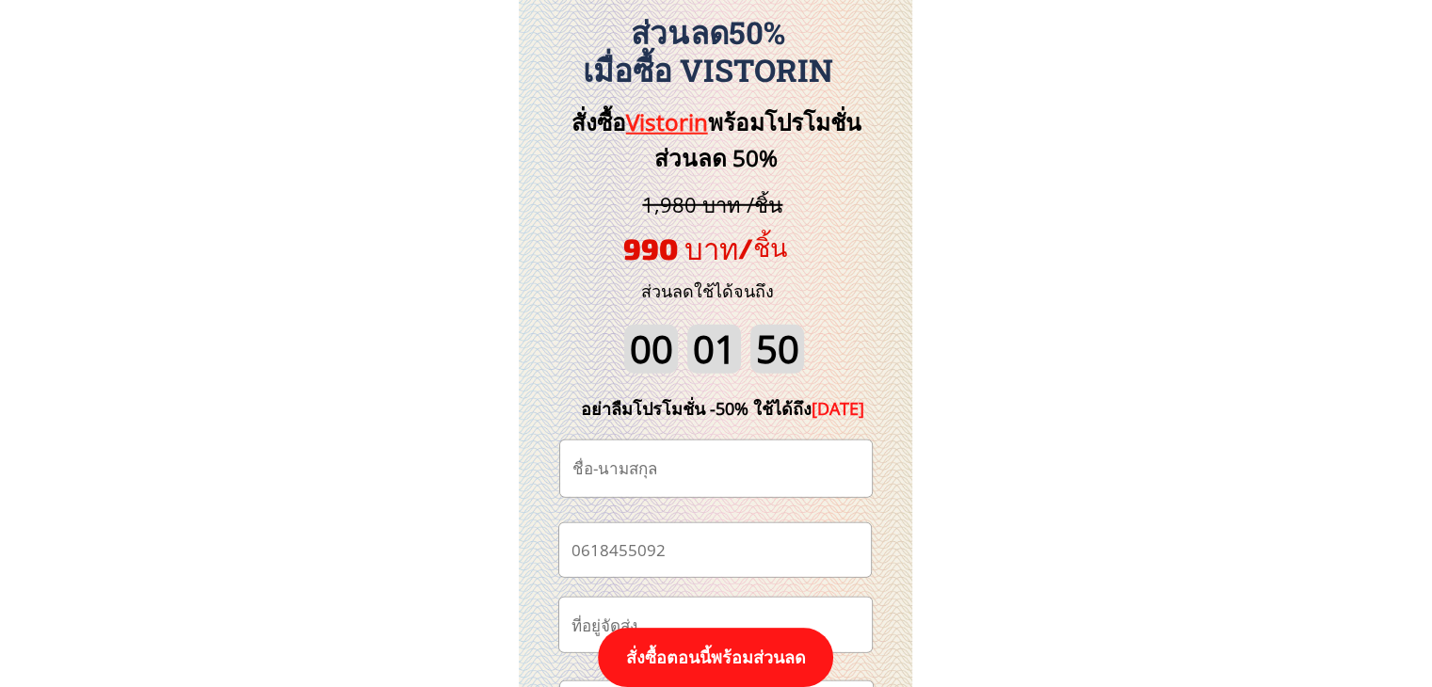
click at [639, 459] on input "text" at bounding box center [716, 469] width 296 height 56
paste input "ท่อบึม สายเบิ่ม"
type input "ท่อบึม สายเบิ่ม"
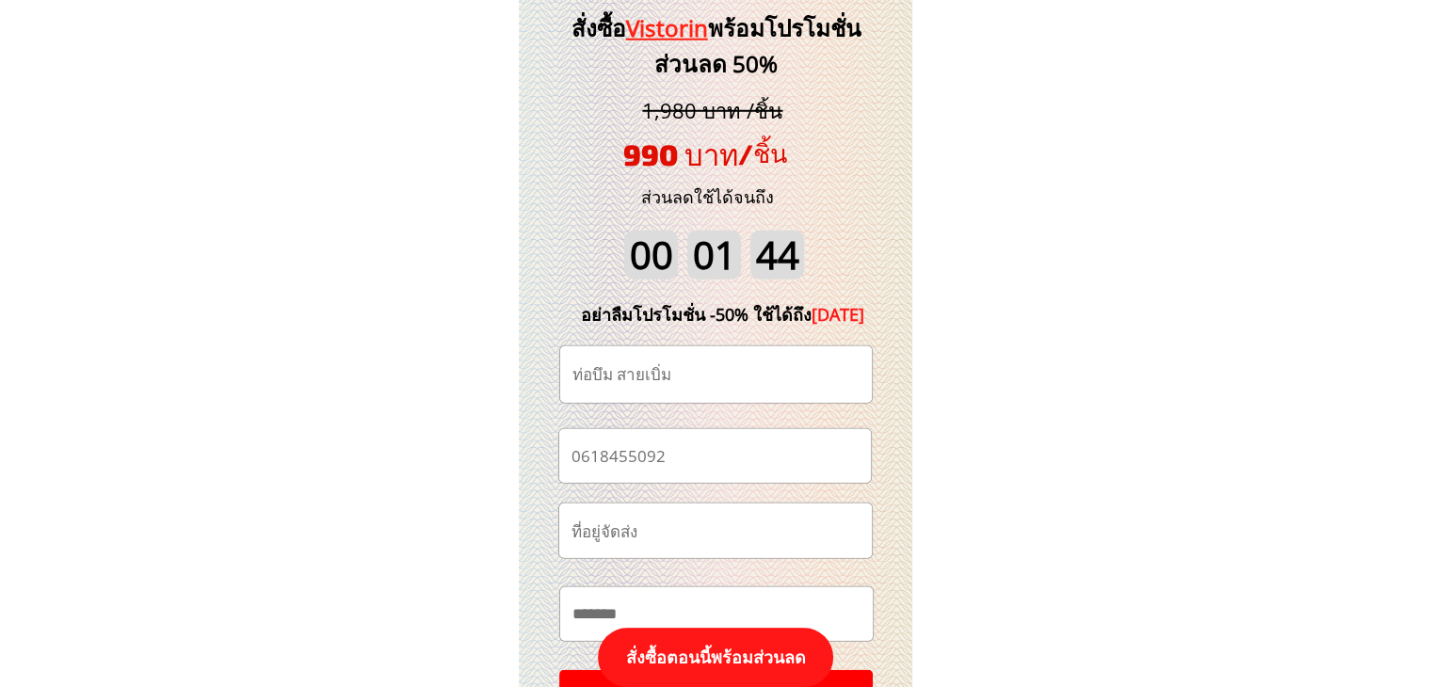
scroll to position [19830, 0]
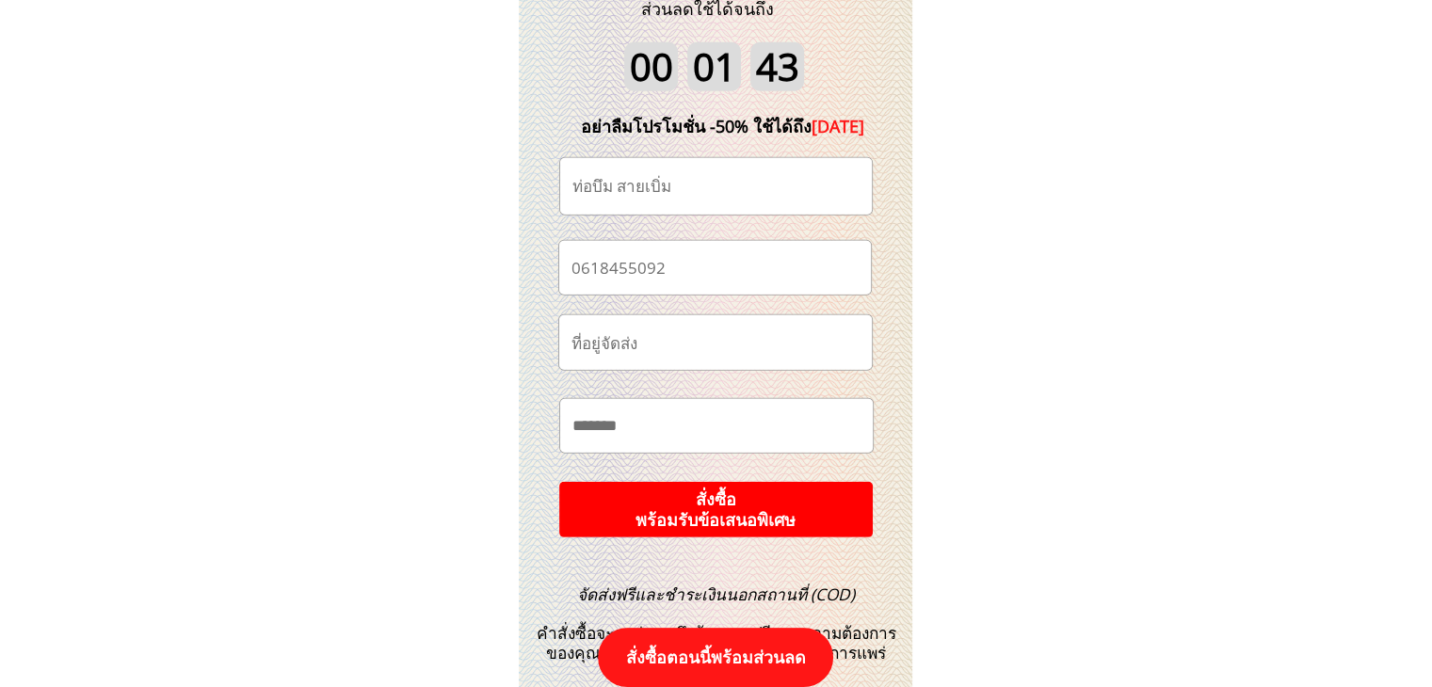
click at [779, 503] on p "สั่งซื้อ พร้อมรับข้อเสนอพิเศษ" at bounding box center [715, 510] width 314 height 56
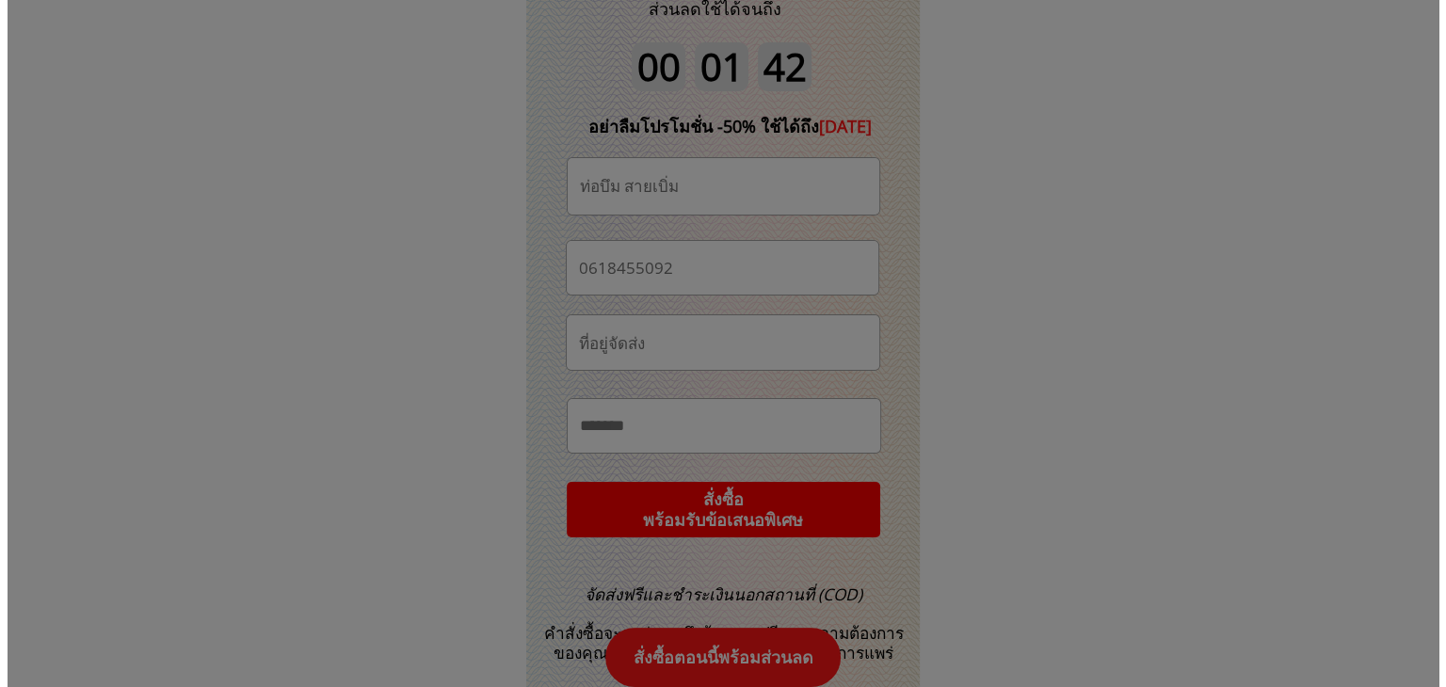
scroll to position [0, 0]
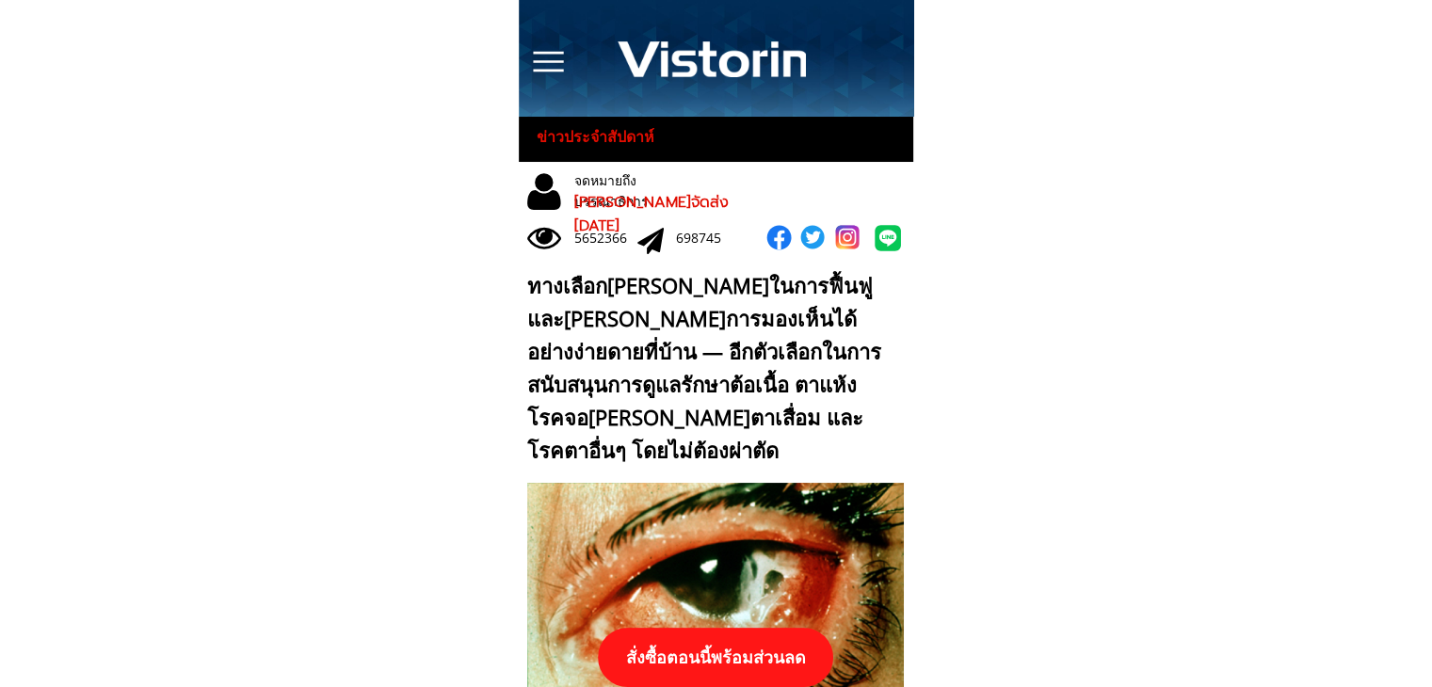
click at [715, 653] on p "สั่งซื้อตอนนี้พร้อมส่วนลด" at bounding box center [715, 657] width 235 height 59
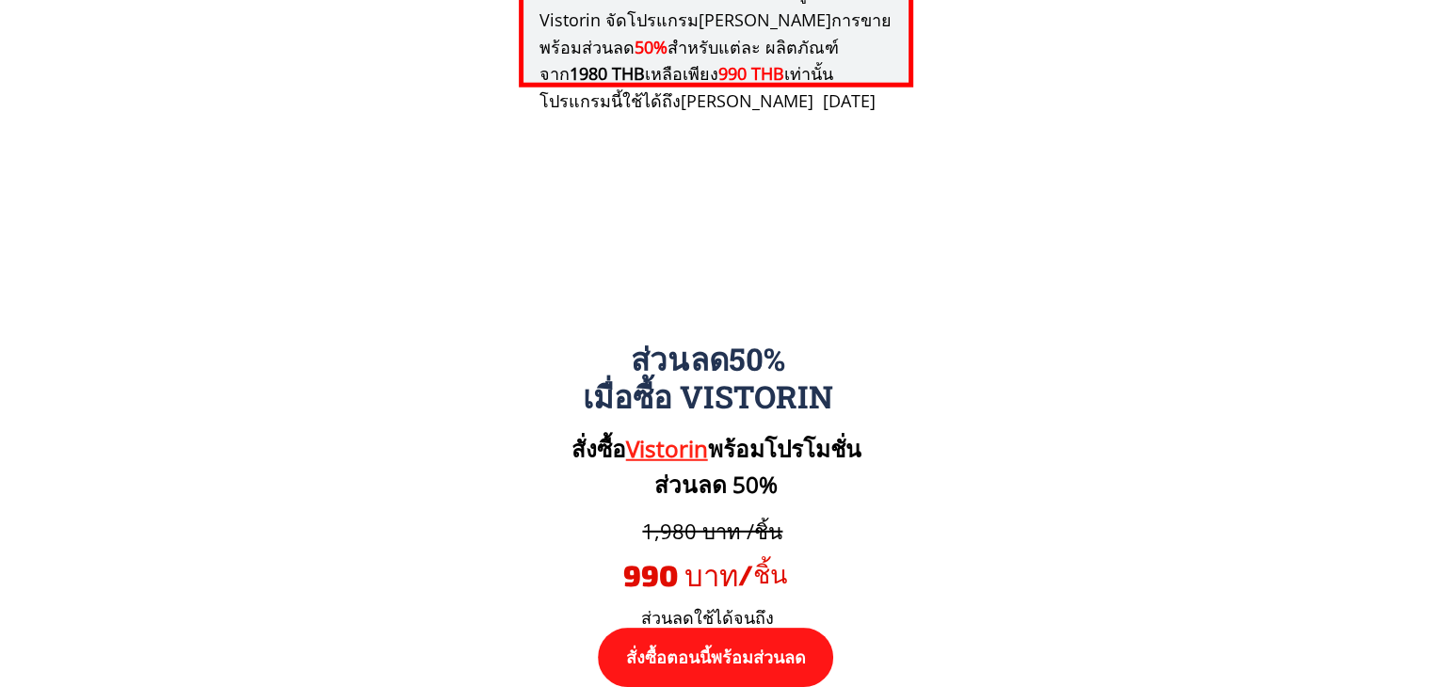
scroll to position [19548, 0]
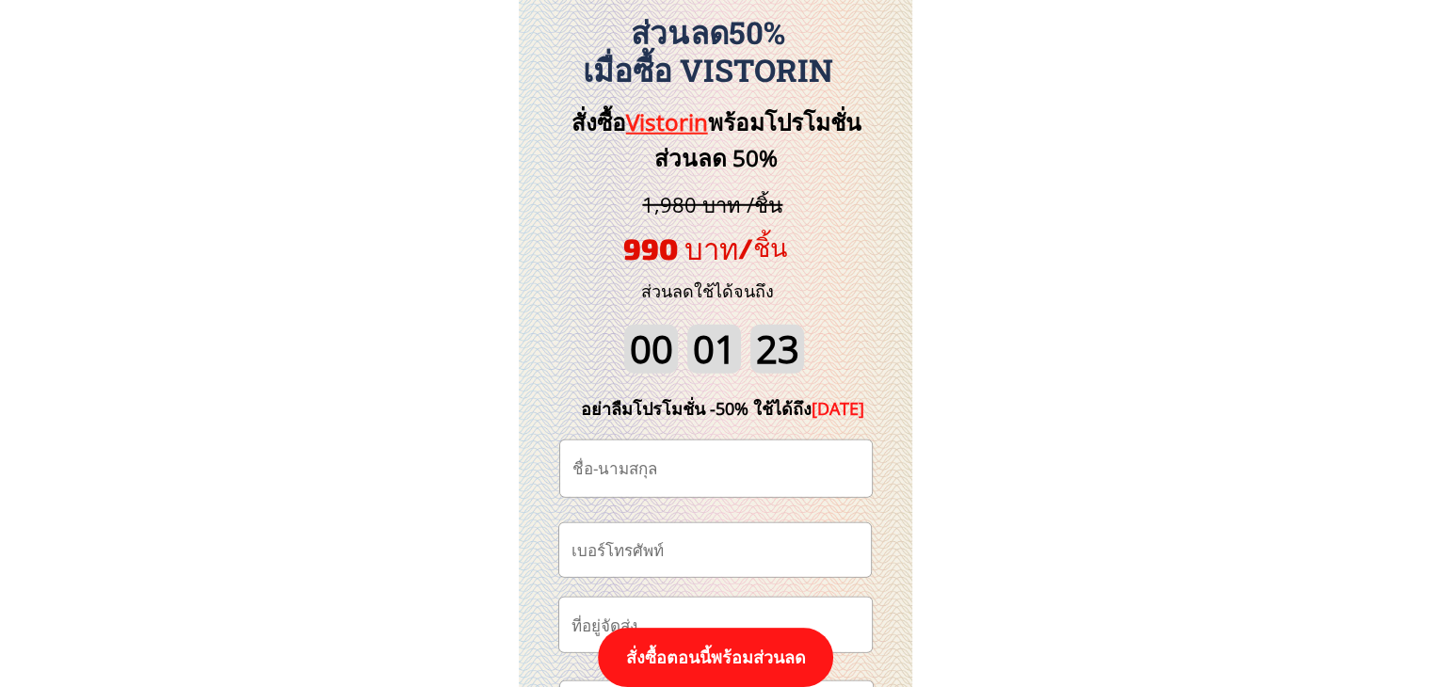
click at [705, 558] on input "tel" at bounding box center [715, 550] width 296 height 54
paste input "0922560156"
type input "0922560156"
click at [709, 456] on input "text" at bounding box center [716, 469] width 296 height 56
paste input "[PERSON_NAME] สุภาพ"
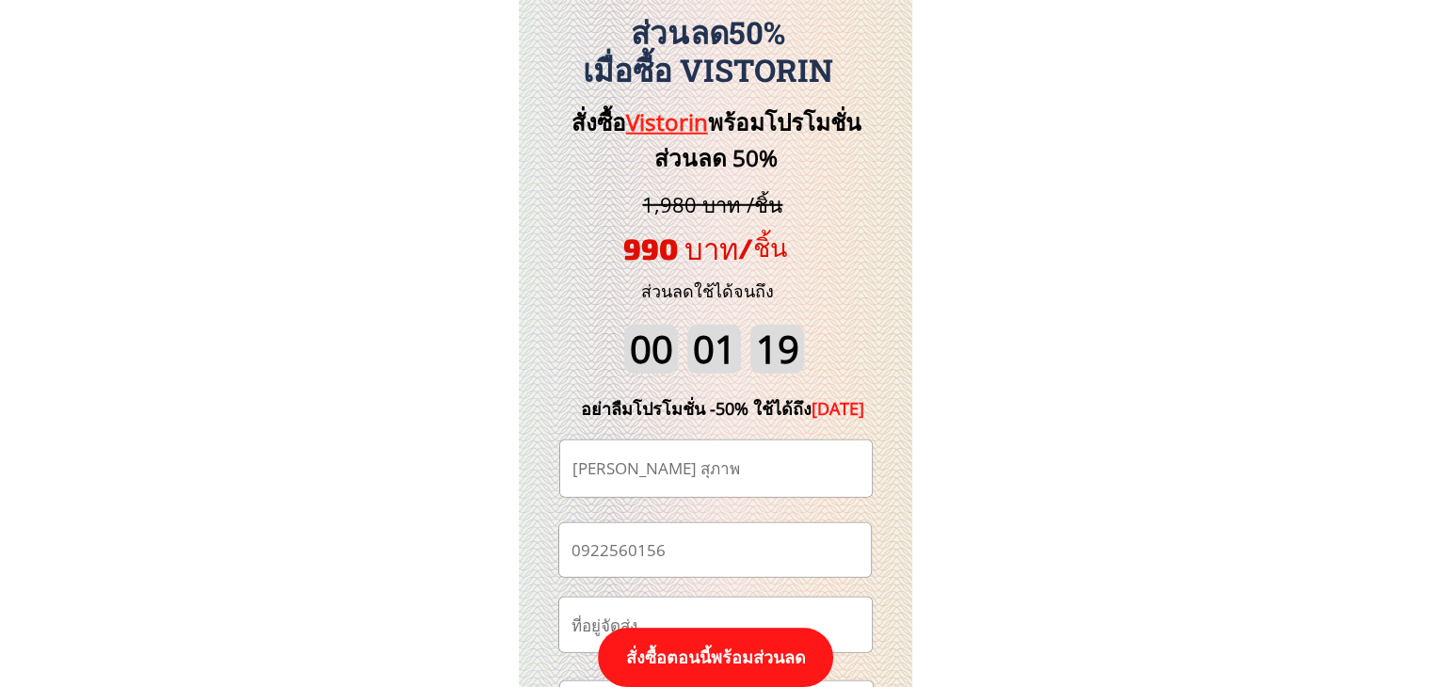
scroll to position [19830, 0]
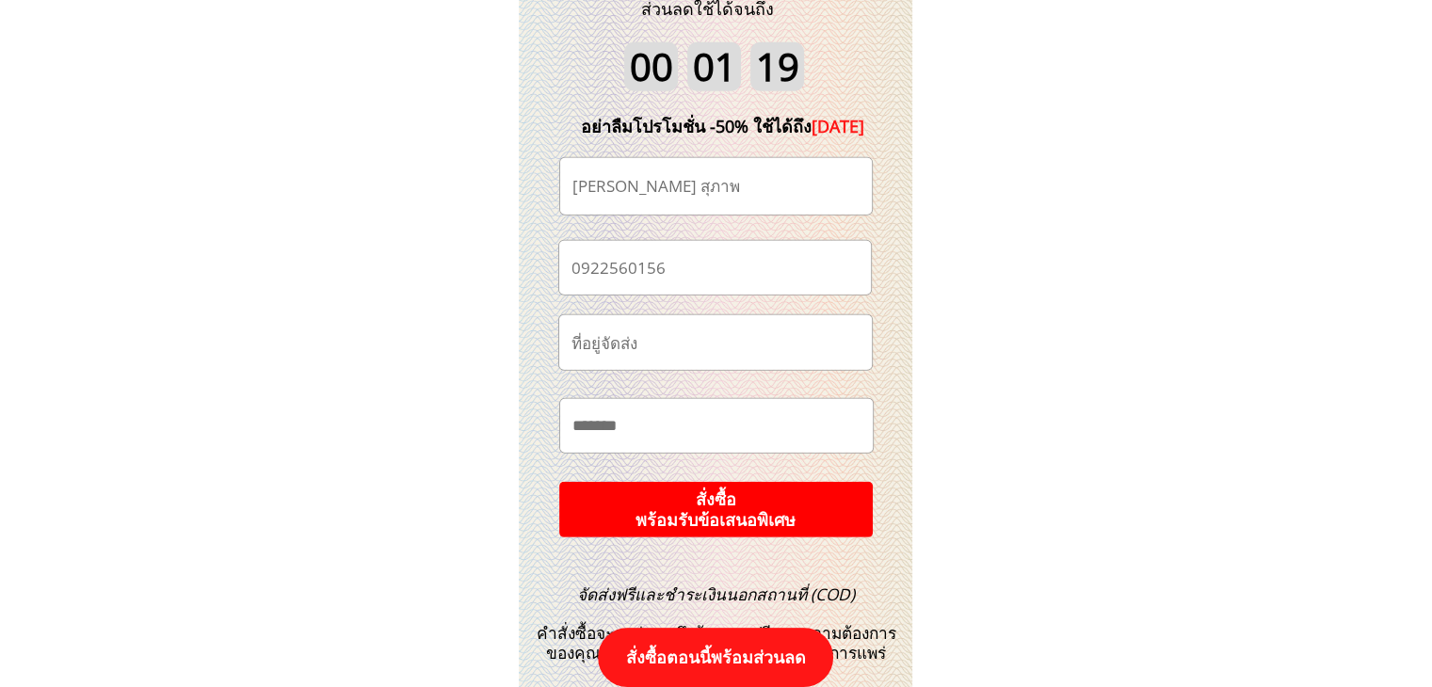
type input "[PERSON_NAME] สุภาพ"
click at [791, 518] on p "สั่งซื้อ พร้อมรับข้อเสนอพิเศษ" at bounding box center [715, 509] width 323 height 57
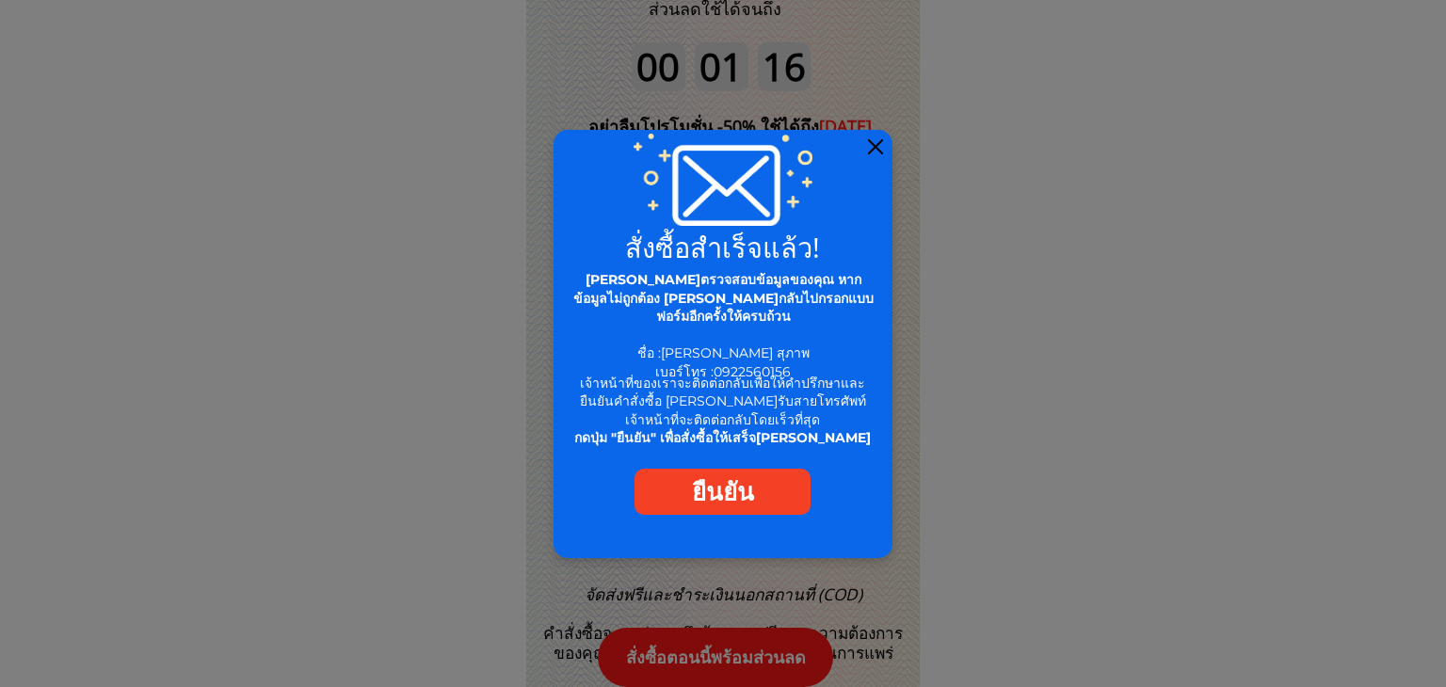
click at [879, 148] on div at bounding box center [875, 146] width 15 height 15
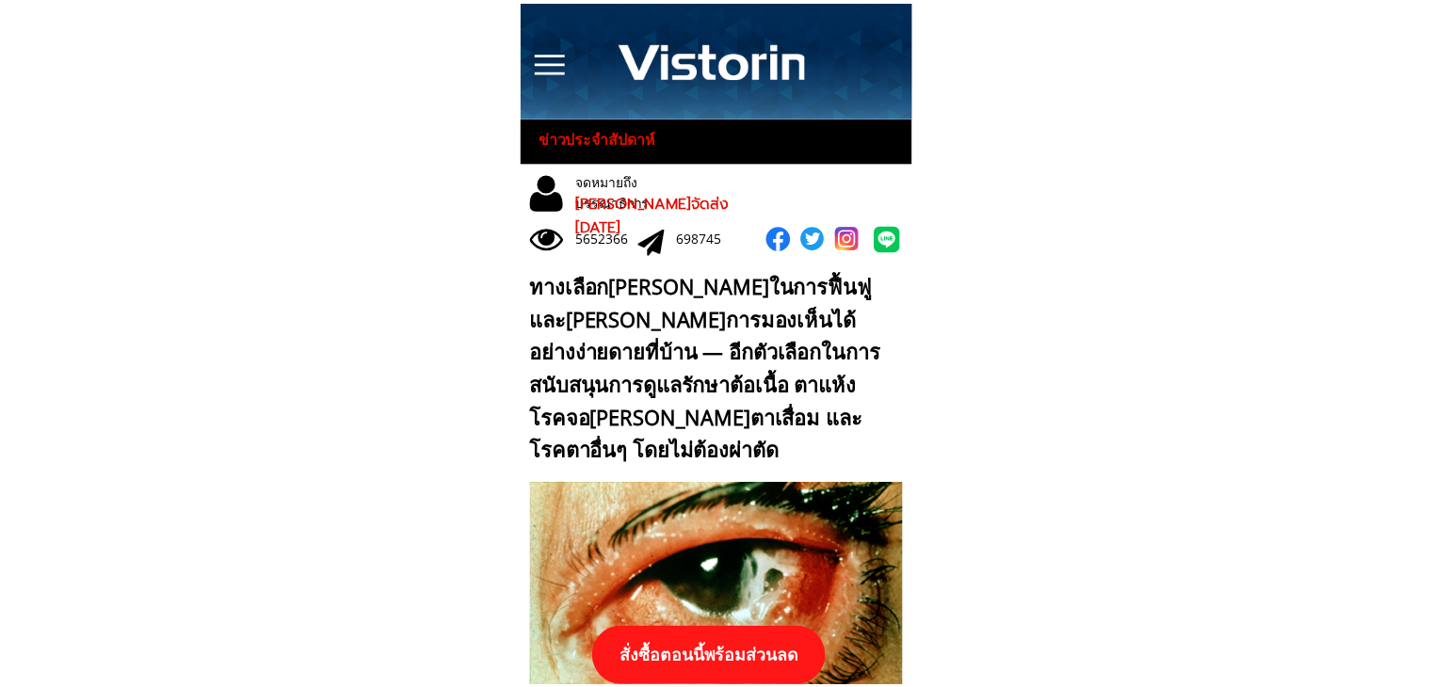
scroll to position [19830, 0]
